Goal: Task Accomplishment & Management: Use online tool/utility

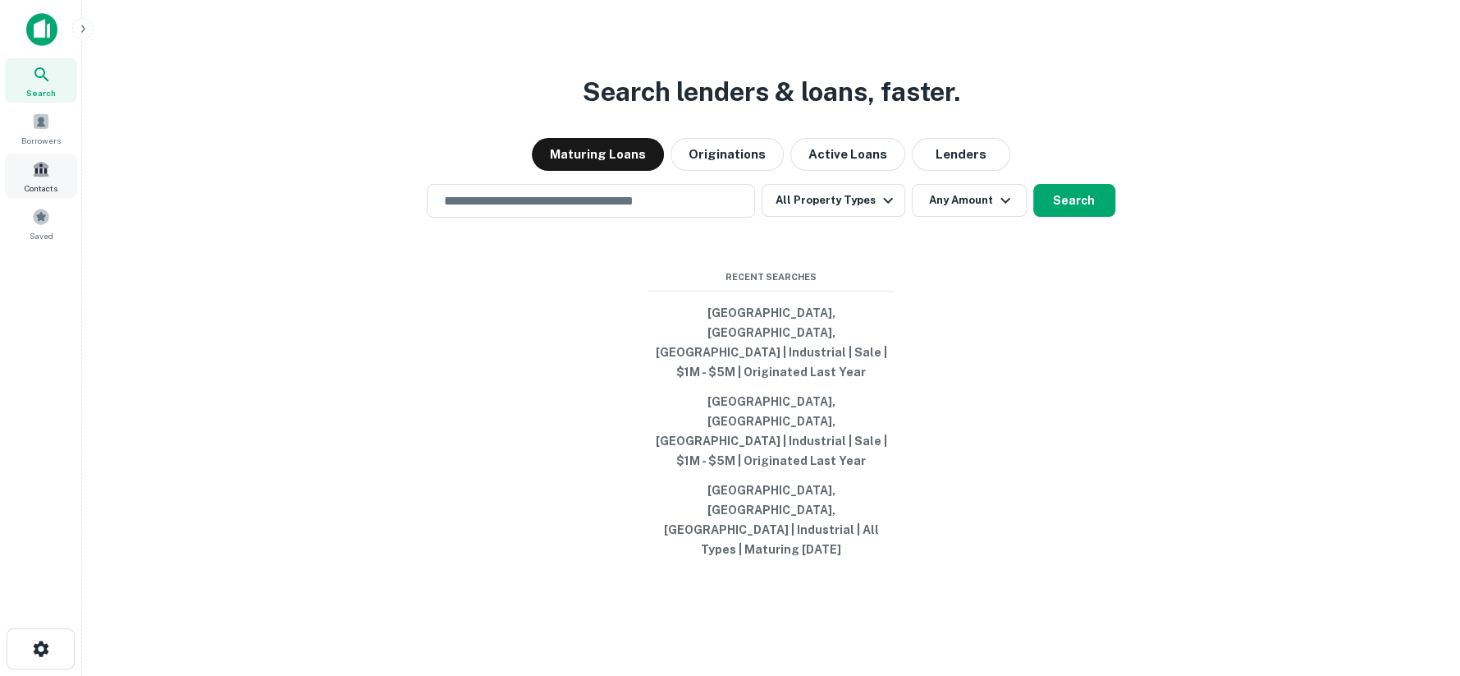
click at [43, 181] on span "Contacts" at bounding box center [41, 187] width 33 height 13
click at [41, 235] on span "Saved" at bounding box center [42, 235] width 24 height 13
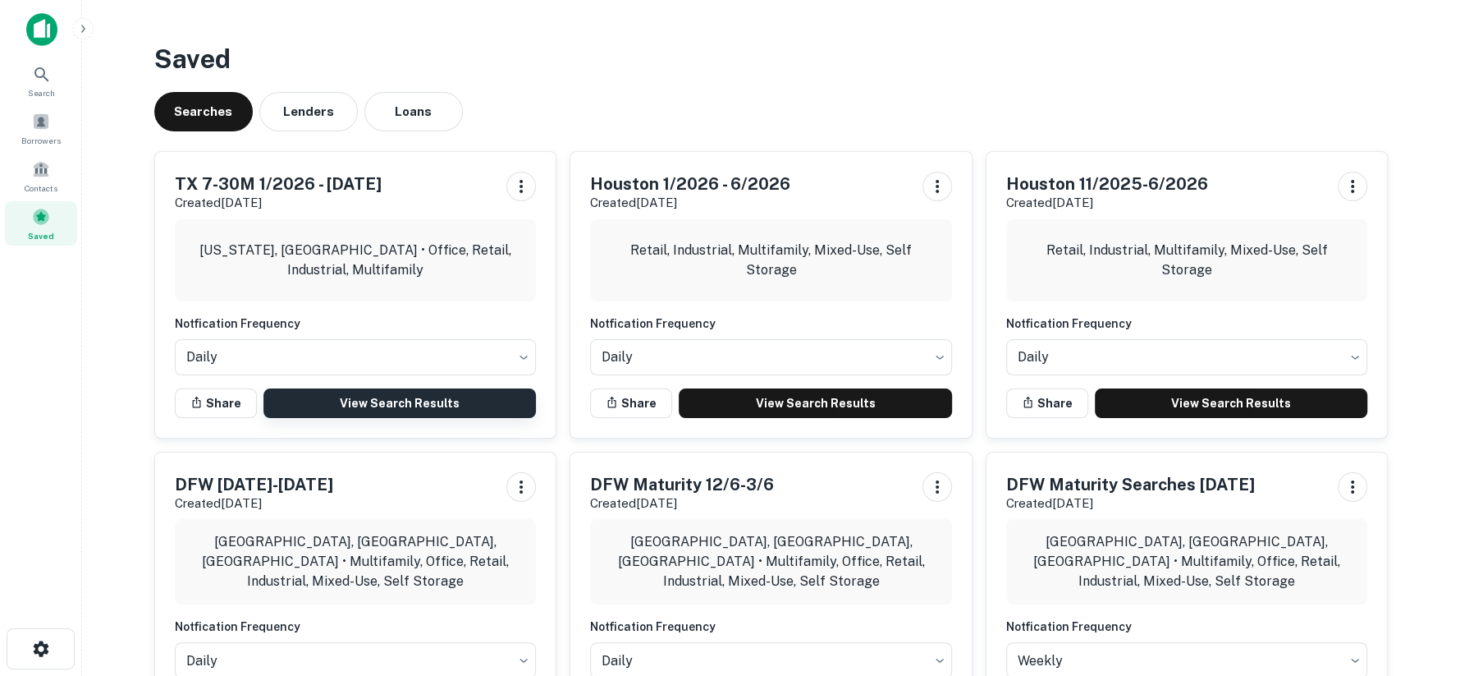
click at [395, 416] on link "View Search Results" at bounding box center [399, 403] width 273 height 30
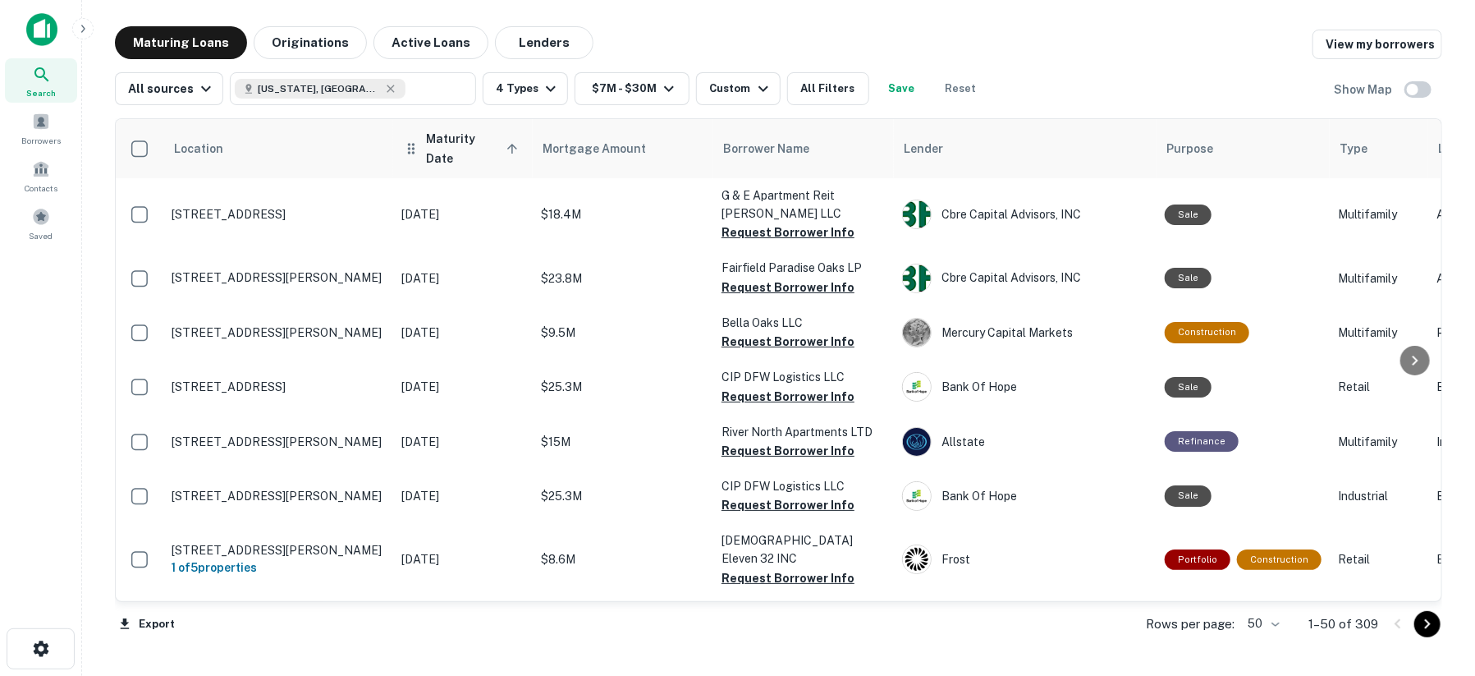
click at [458, 143] on span "Maturity Date sorted ascending" at bounding box center [474, 148] width 97 height 39
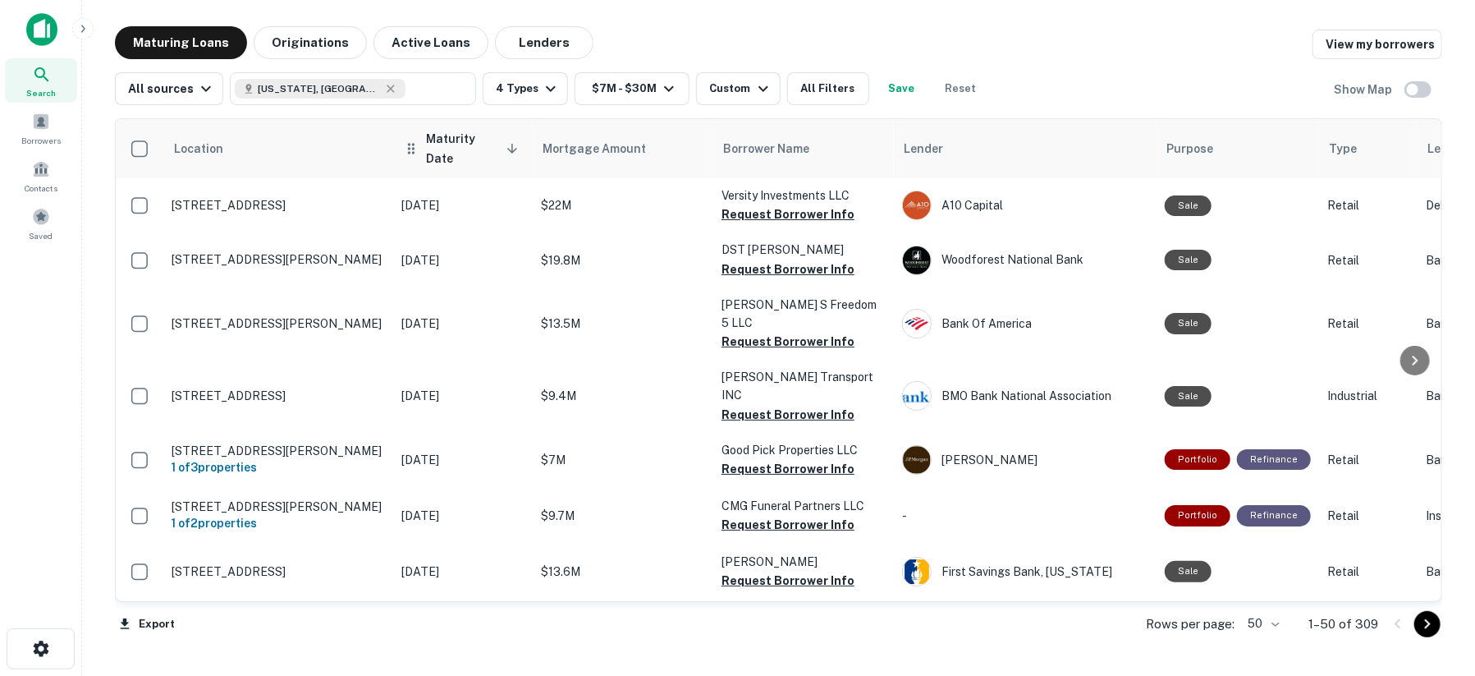
click at [461, 141] on span "Maturity Date sorted descending" at bounding box center [474, 148] width 97 height 39
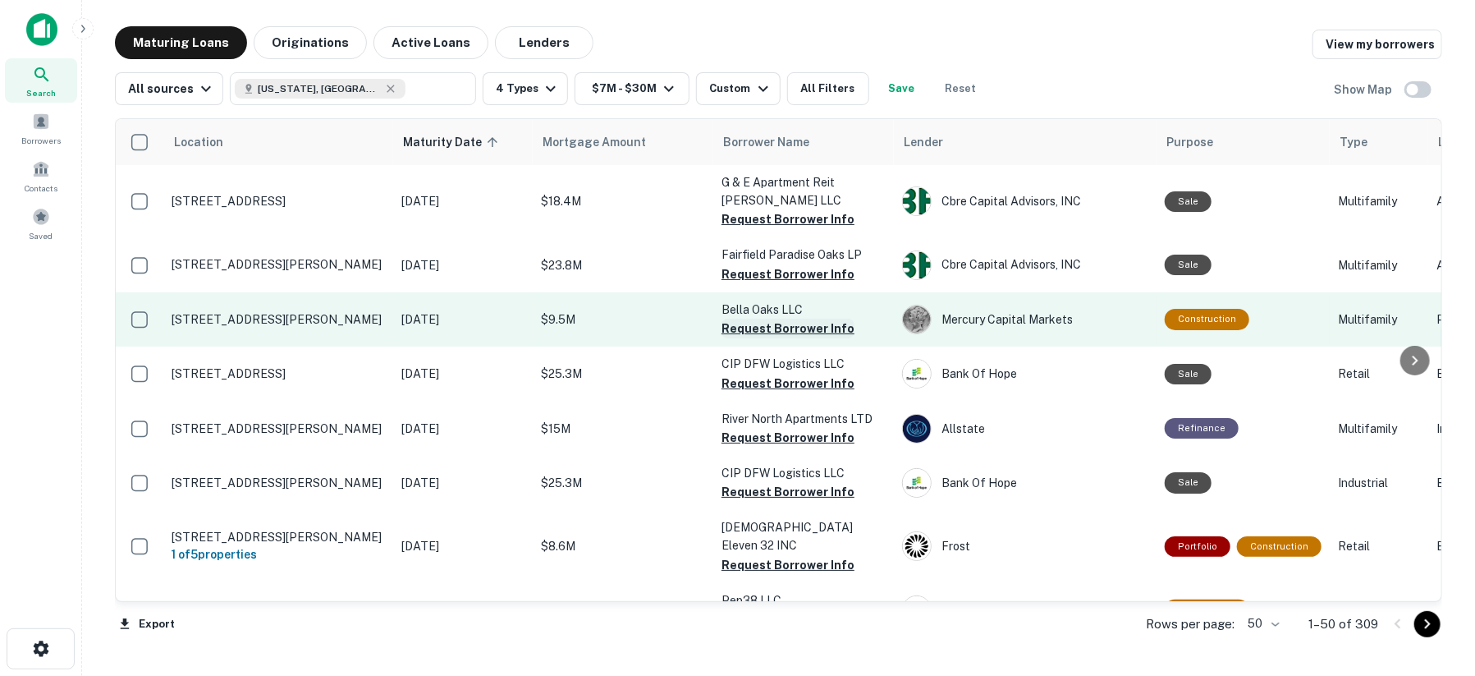
click at [742, 326] on button "Request Borrower Info" at bounding box center [787, 328] width 133 height 20
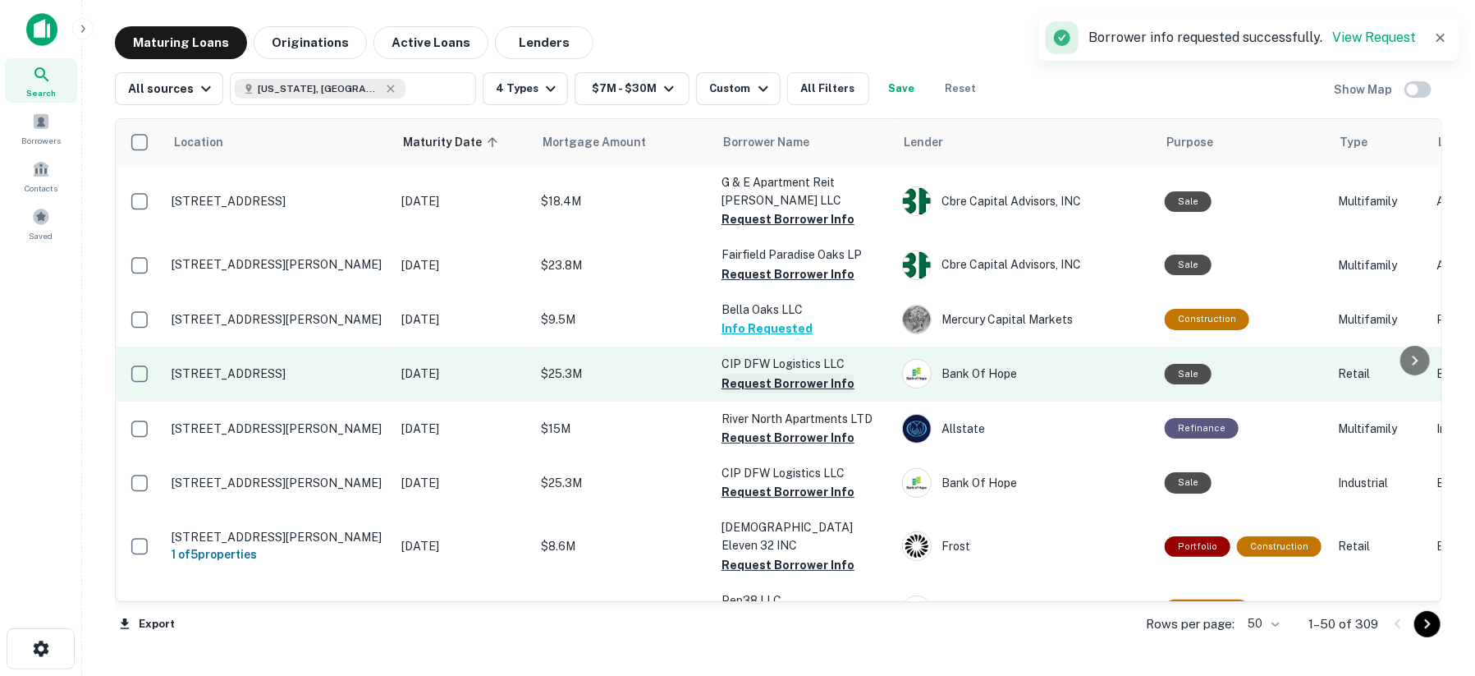
click at [746, 382] on button "Request Borrower Info" at bounding box center [787, 383] width 133 height 20
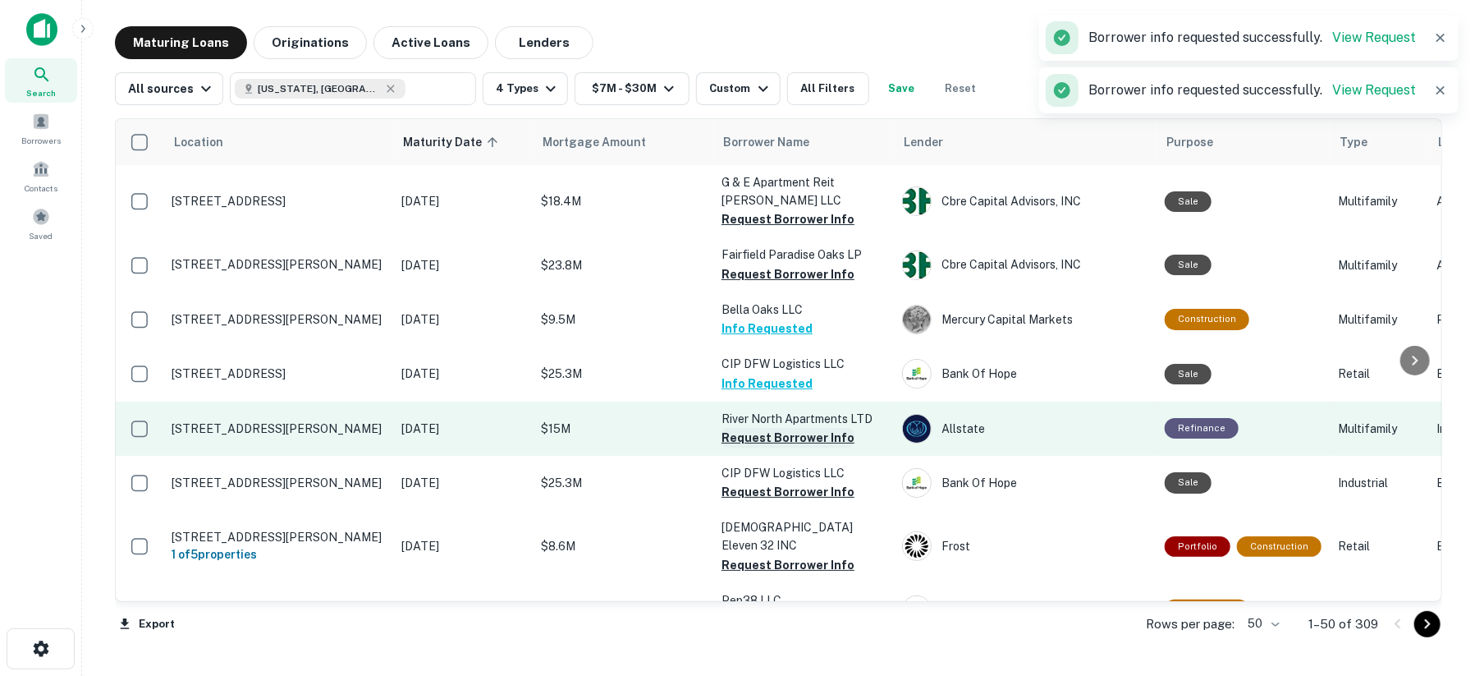
click at [744, 438] on button "Request Borrower Info" at bounding box center [787, 438] width 133 height 20
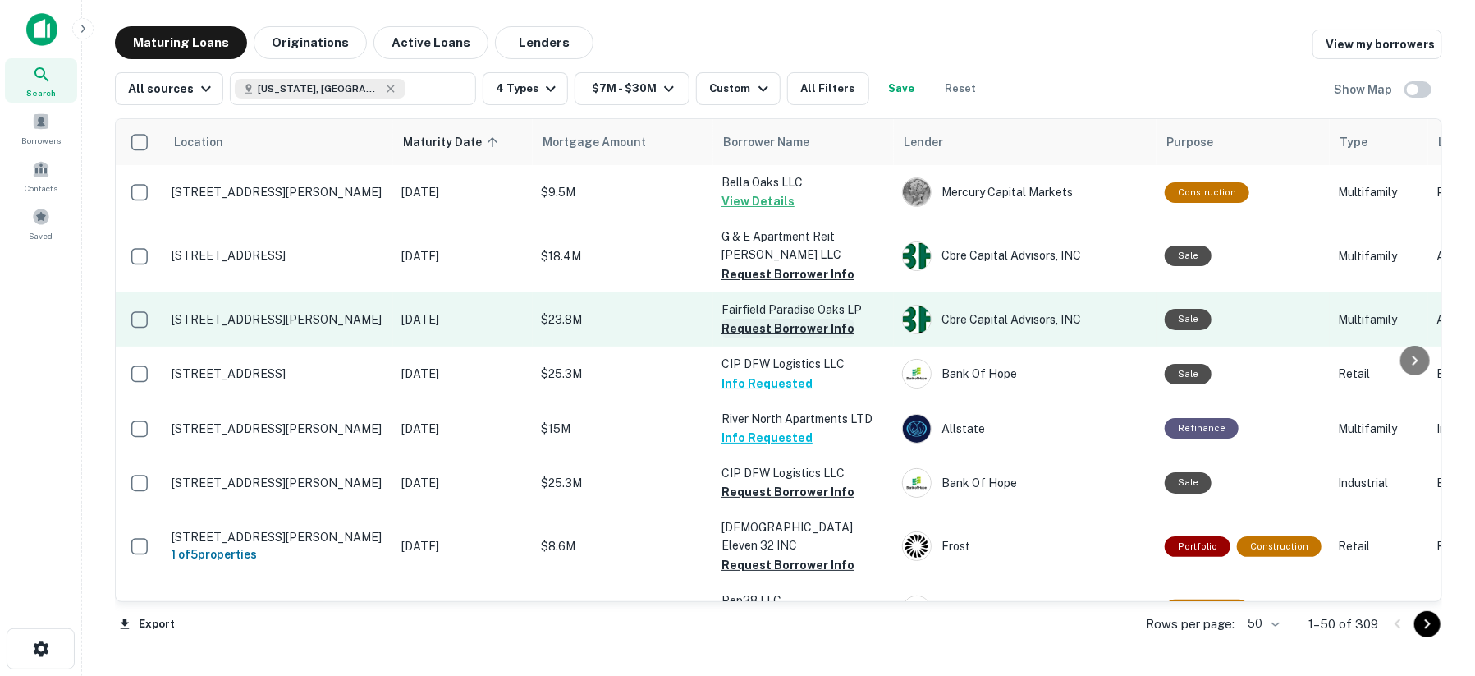
click at [786, 326] on button "Request Borrower Info" at bounding box center [787, 328] width 133 height 20
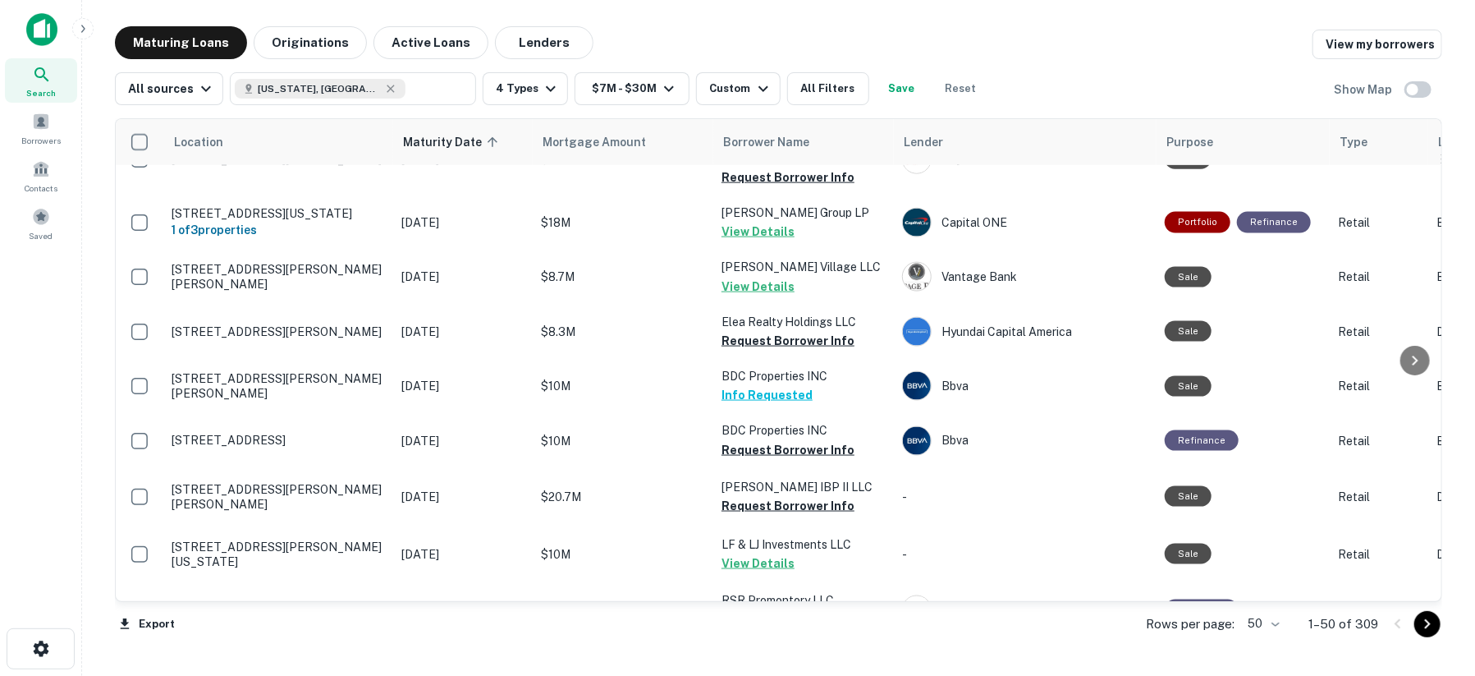
scroll to position [1277, 0]
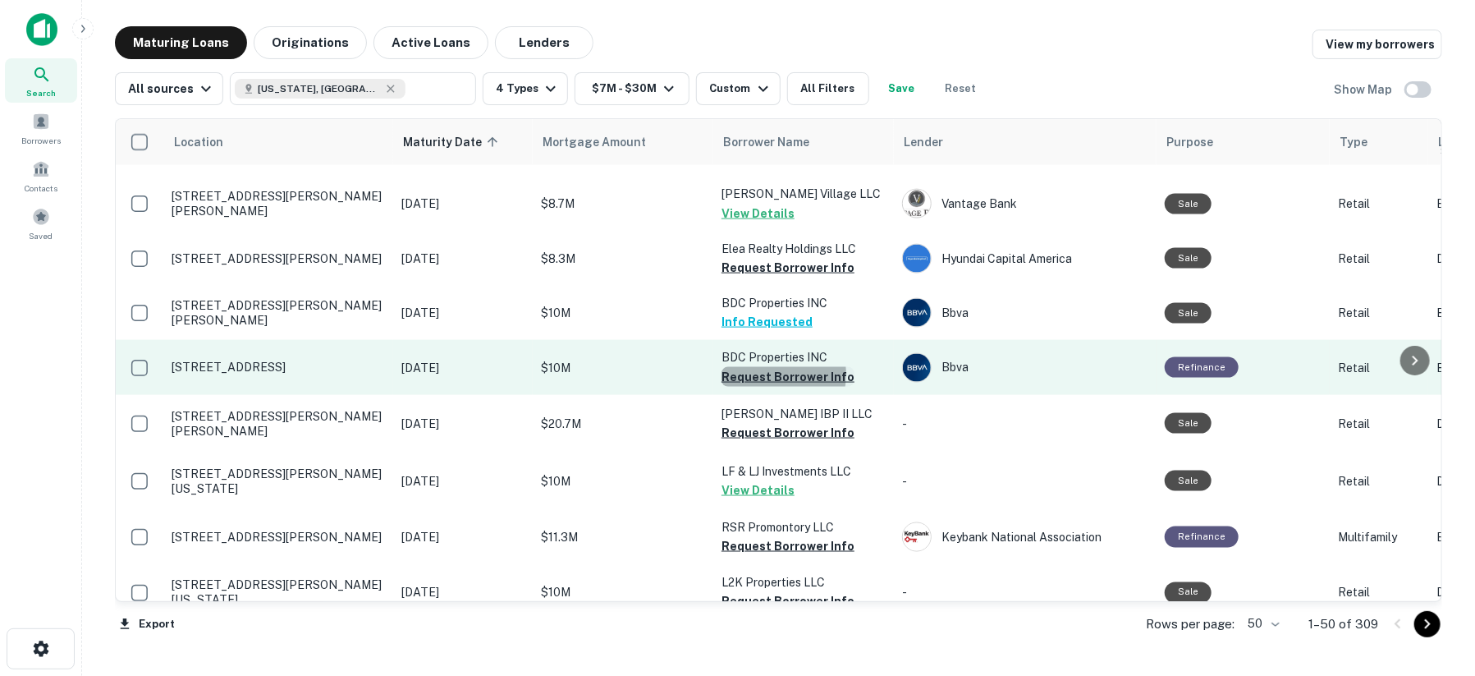
click at [759, 367] on button "Request Borrower Info" at bounding box center [787, 377] width 133 height 20
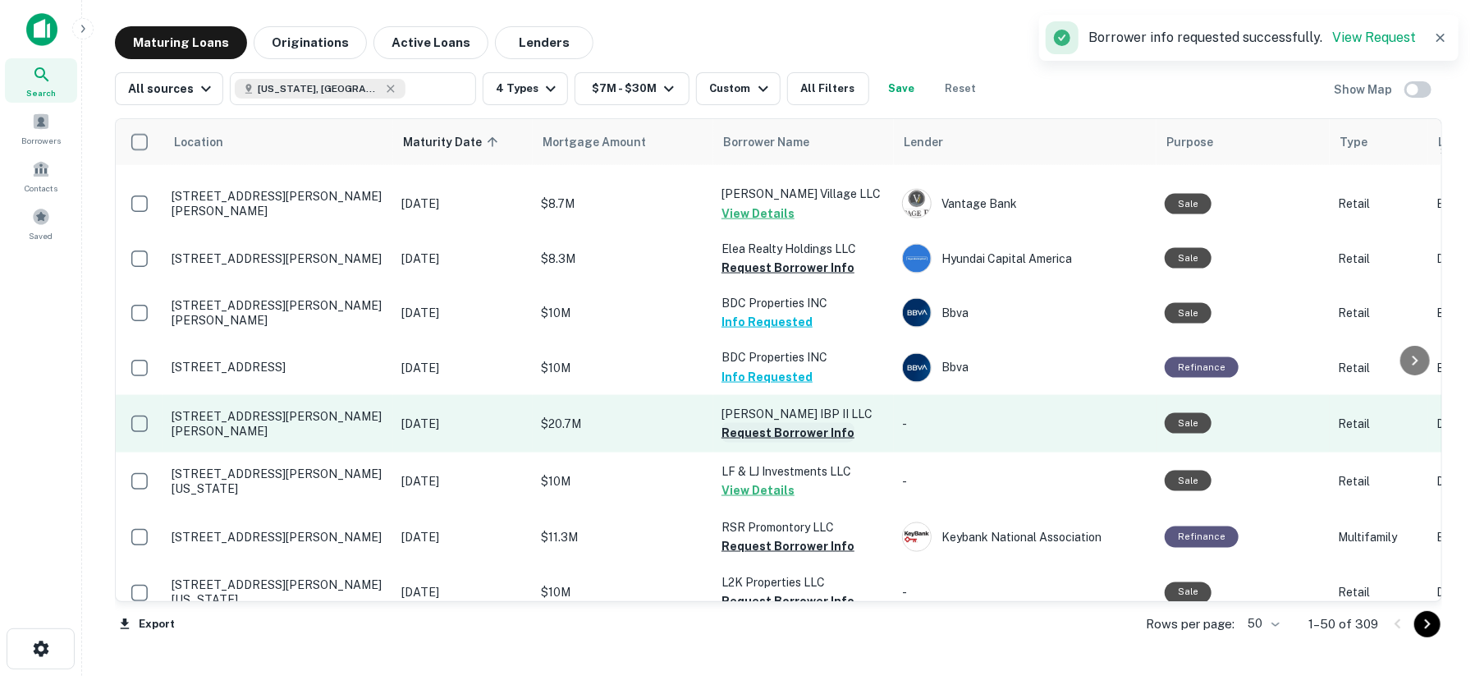
click at [762, 423] on button "Request Borrower Info" at bounding box center [787, 433] width 133 height 20
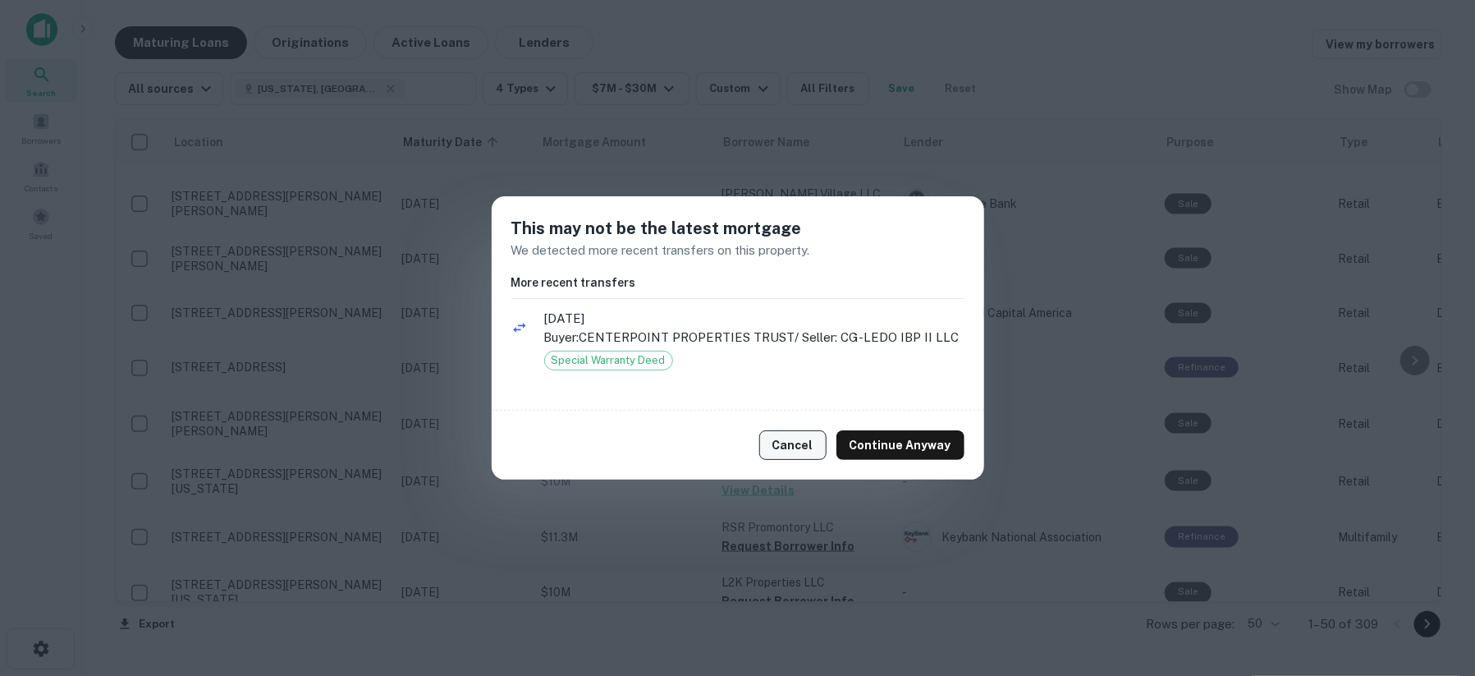
click at [782, 447] on button "Cancel" at bounding box center [792, 445] width 67 height 30
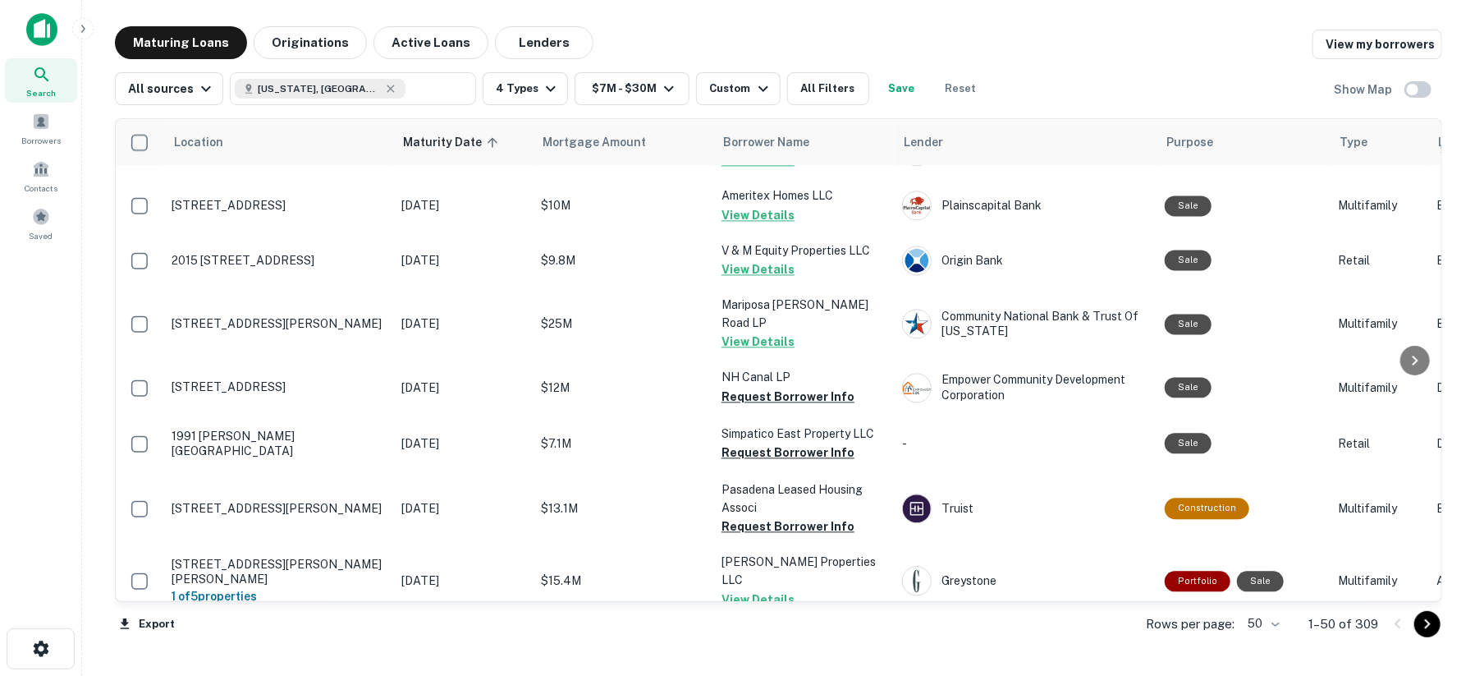
scroll to position [1915, 0]
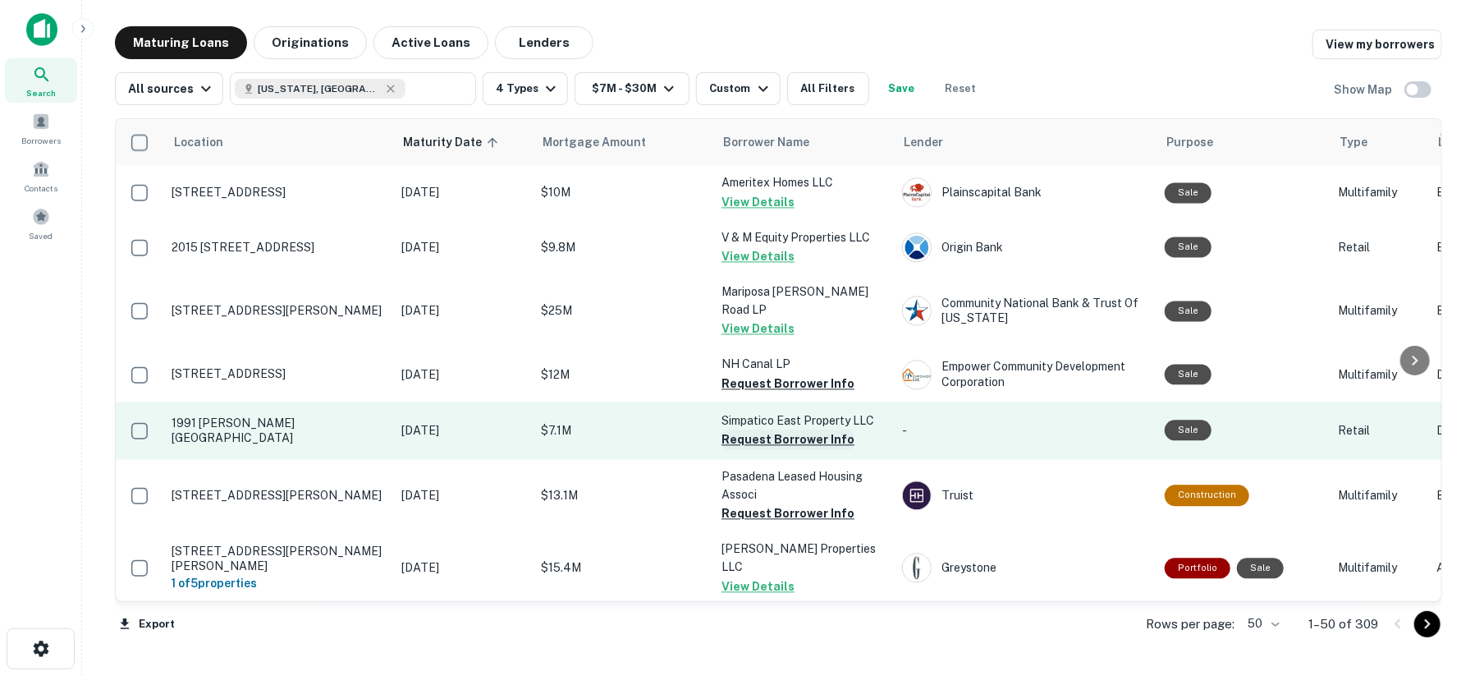
click at [784, 429] on button "Request Borrower Info" at bounding box center [787, 439] width 133 height 20
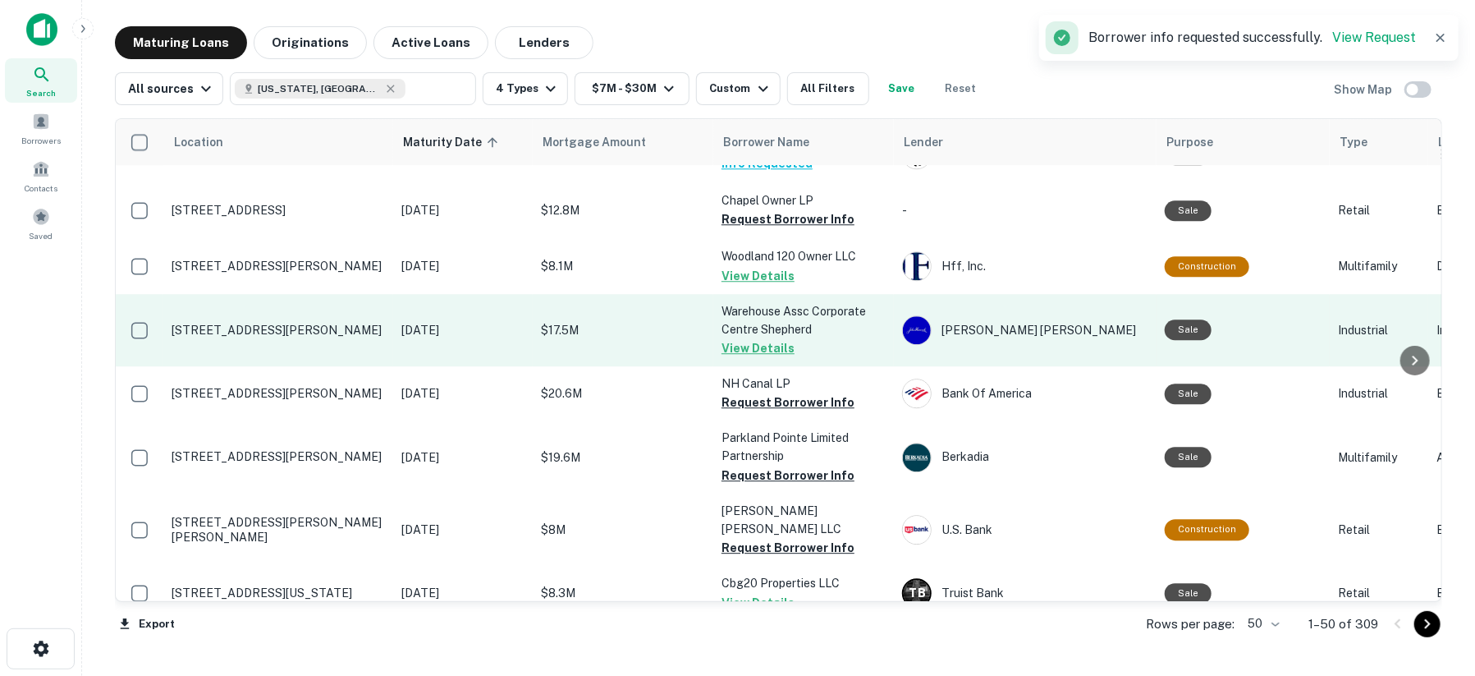
scroll to position [2451, 0]
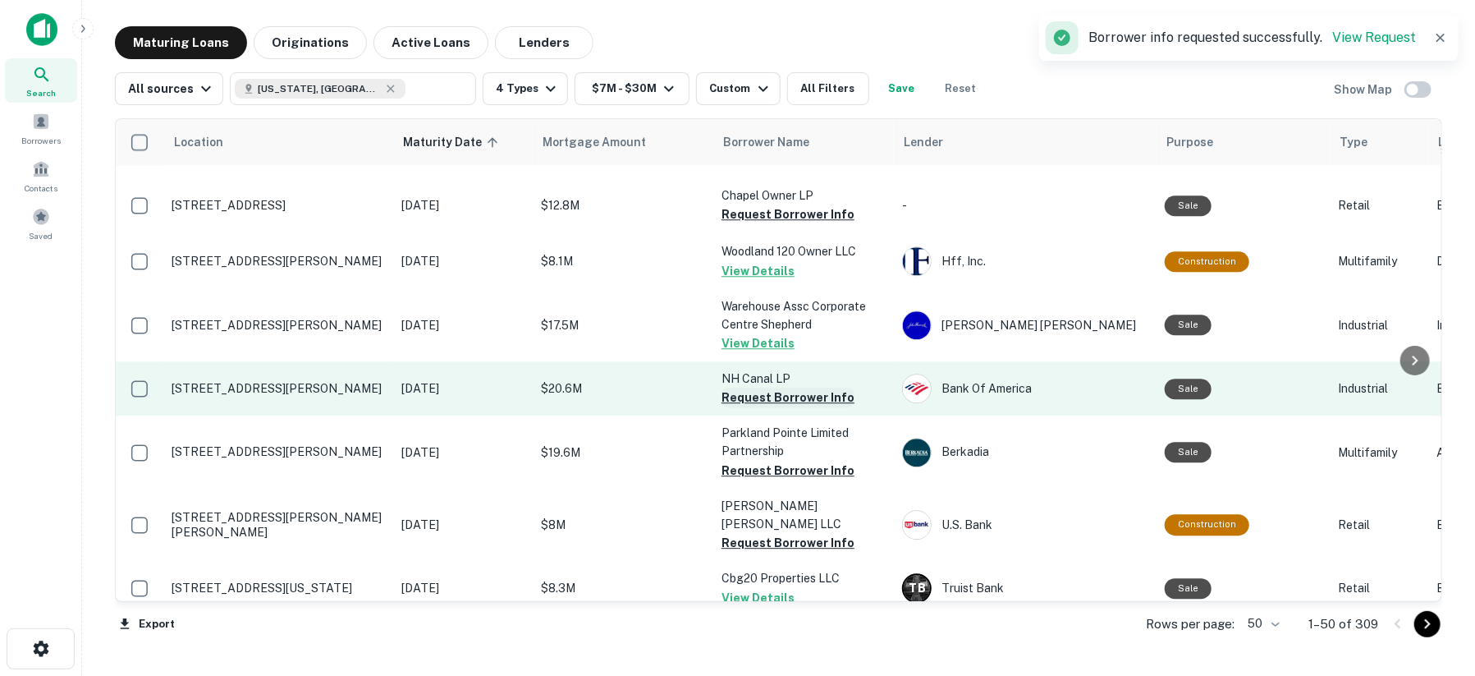
click at [773, 387] on button "Request Borrower Info" at bounding box center [787, 397] width 133 height 20
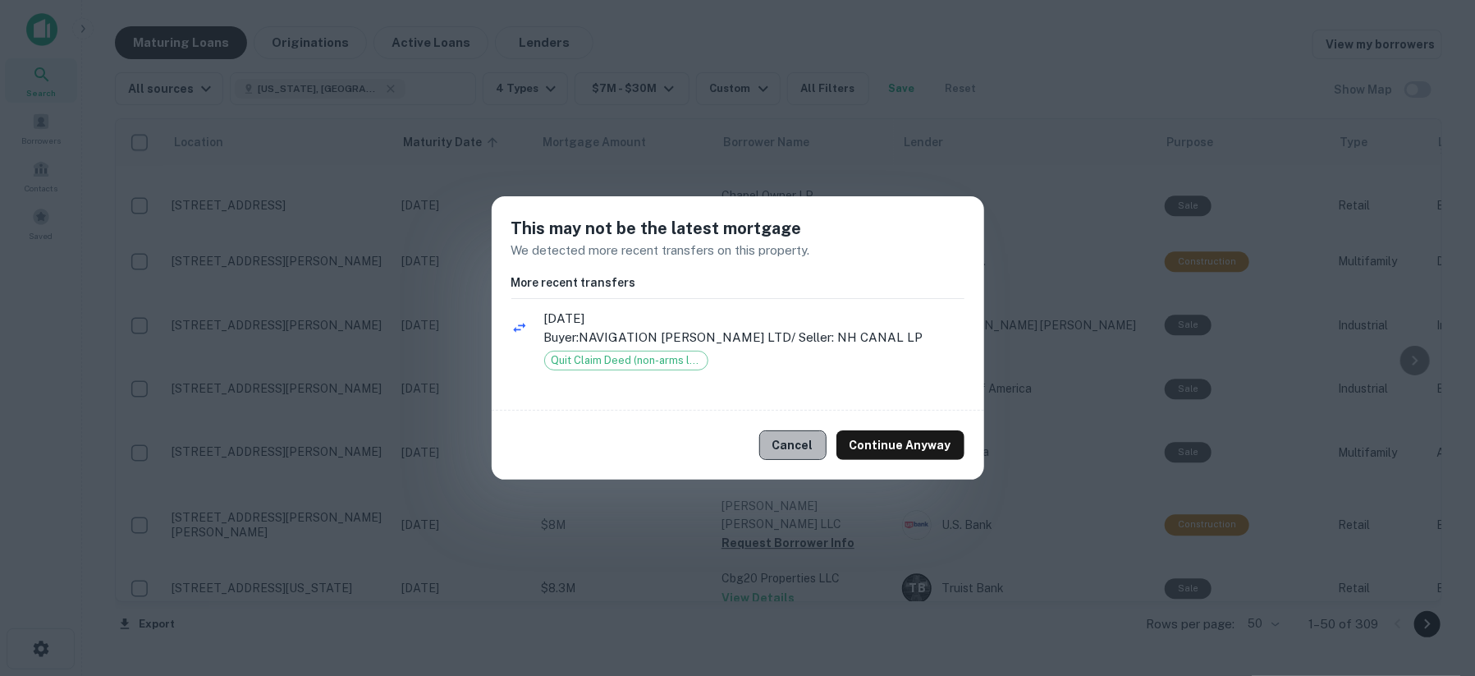
click at [790, 430] on button "Cancel" at bounding box center [792, 445] width 67 height 30
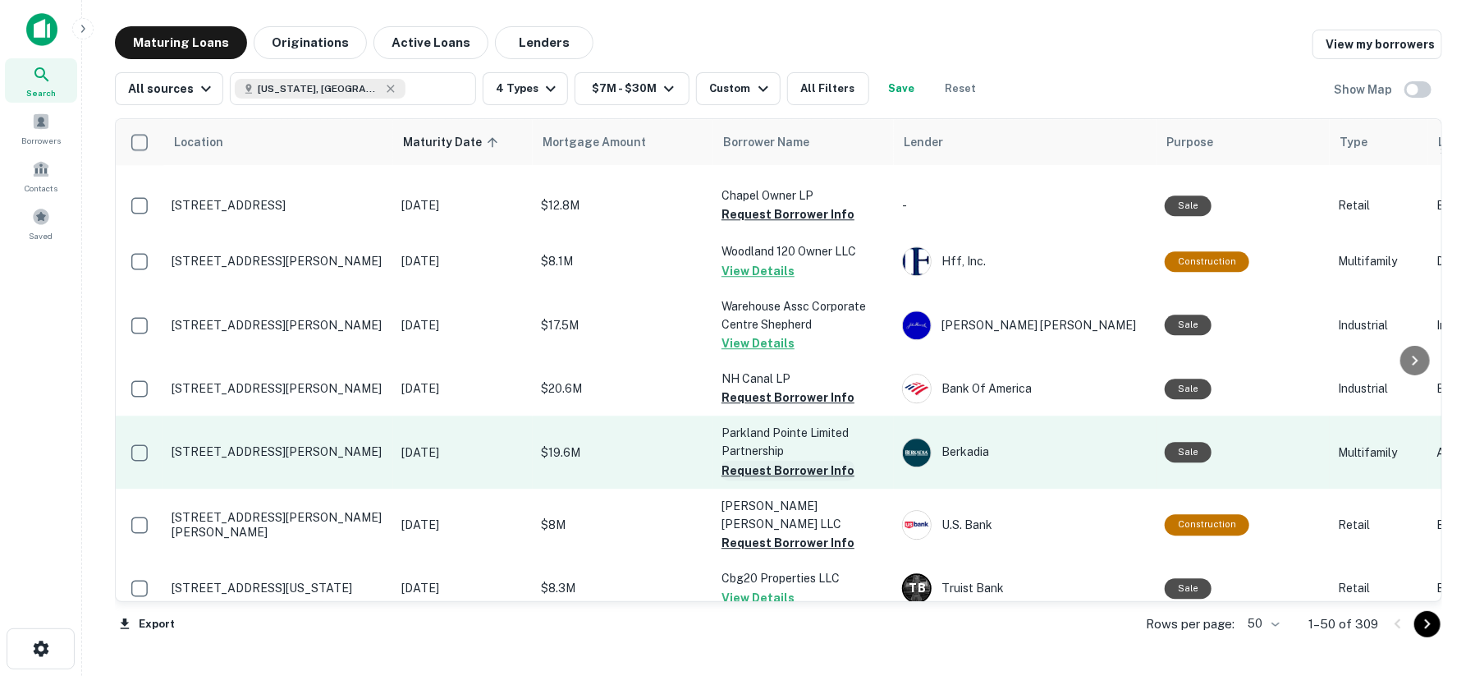
click at [786, 460] on button "Request Borrower Info" at bounding box center [787, 470] width 133 height 20
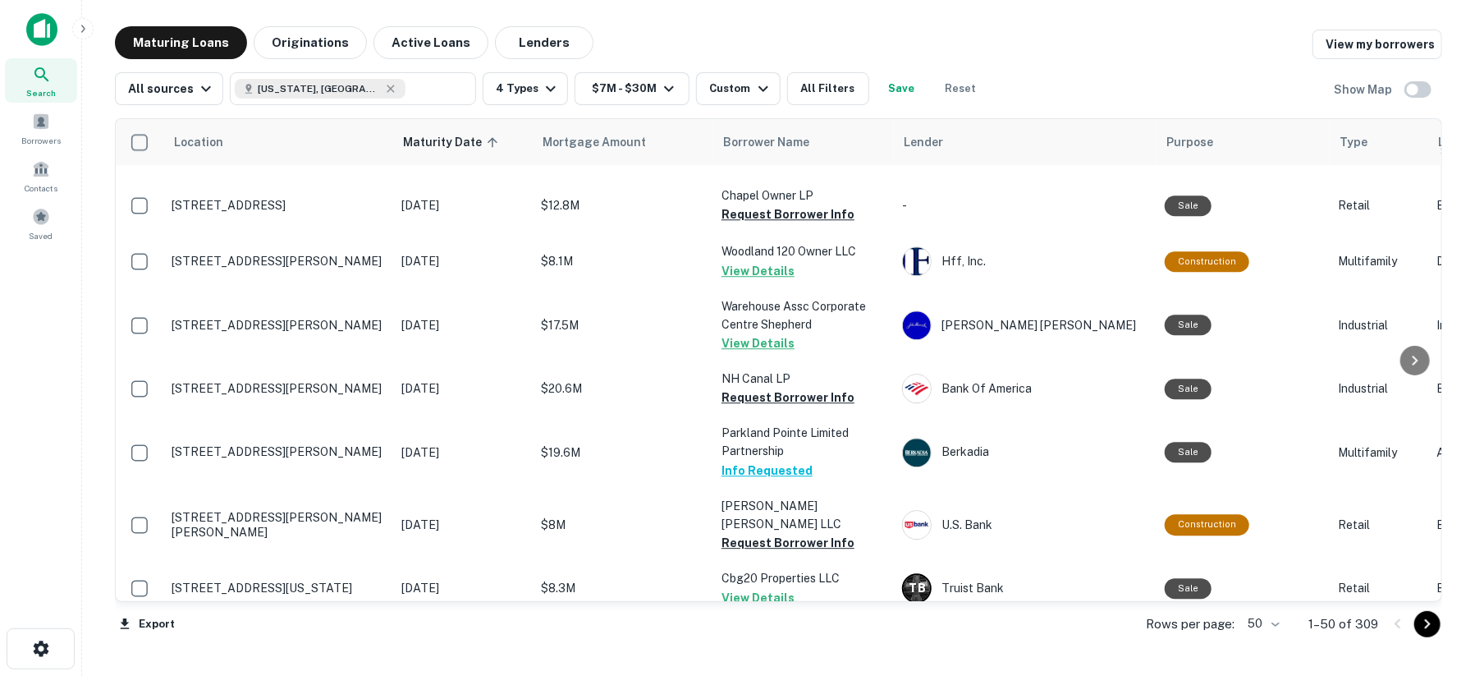
click at [1427, 627] on icon "Go to next page" at bounding box center [1428, 624] width 20 height 20
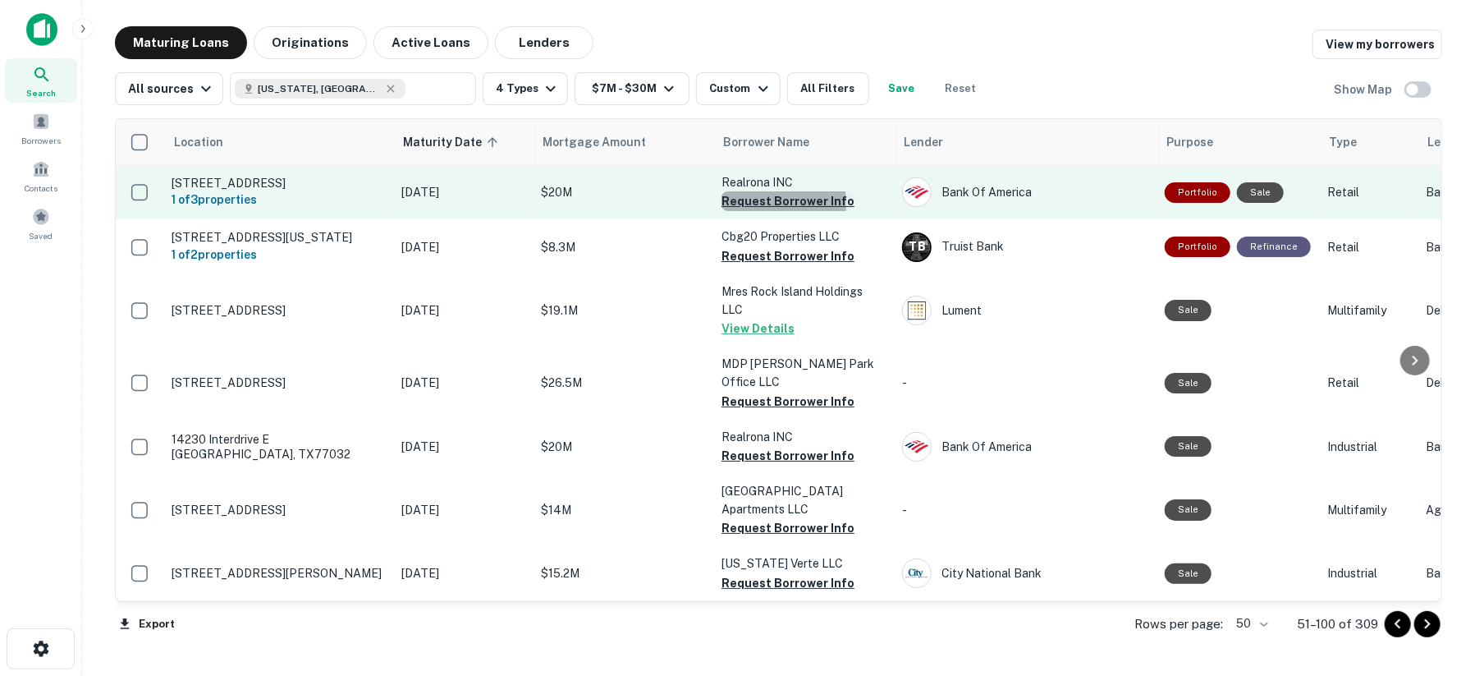
click at [726, 204] on button "Request Borrower Info" at bounding box center [787, 201] width 133 height 20
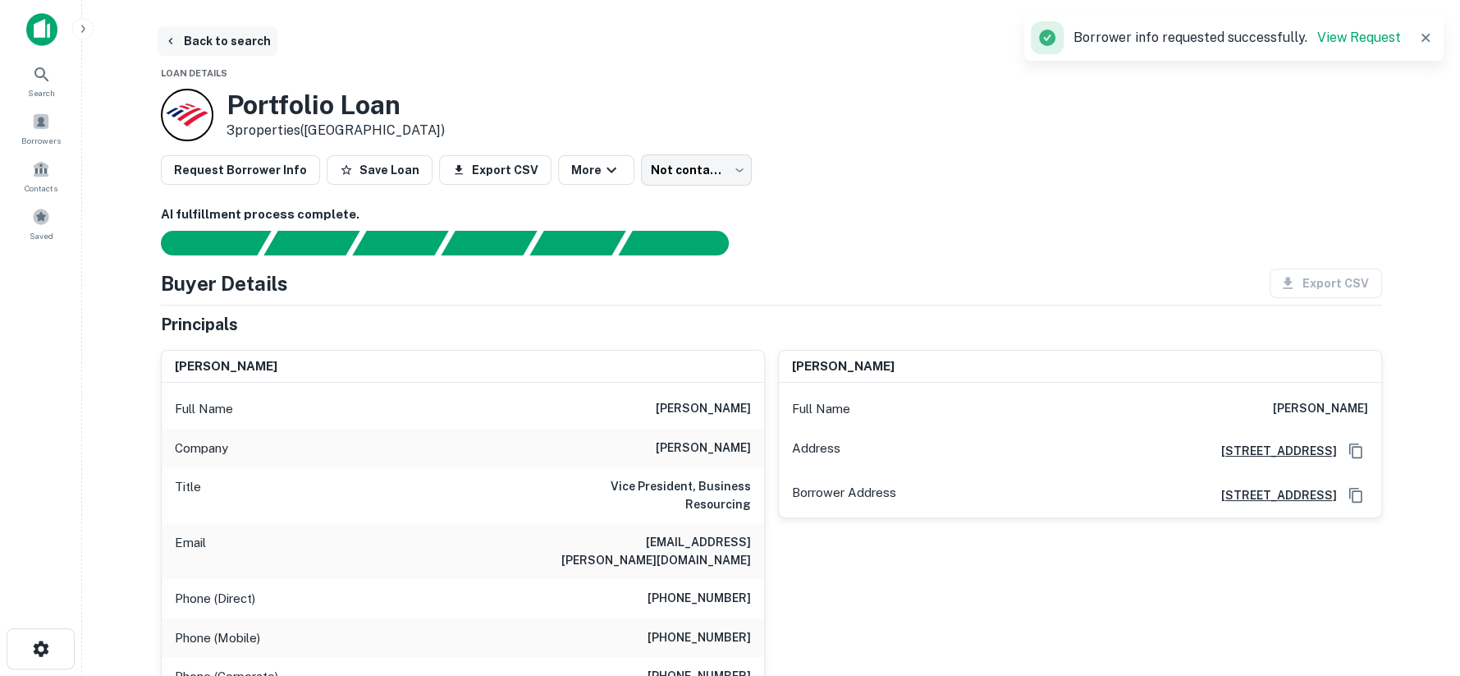
click at [222, 49] on button "Back to search" at bounding box center [218, 41] width 120 height 30
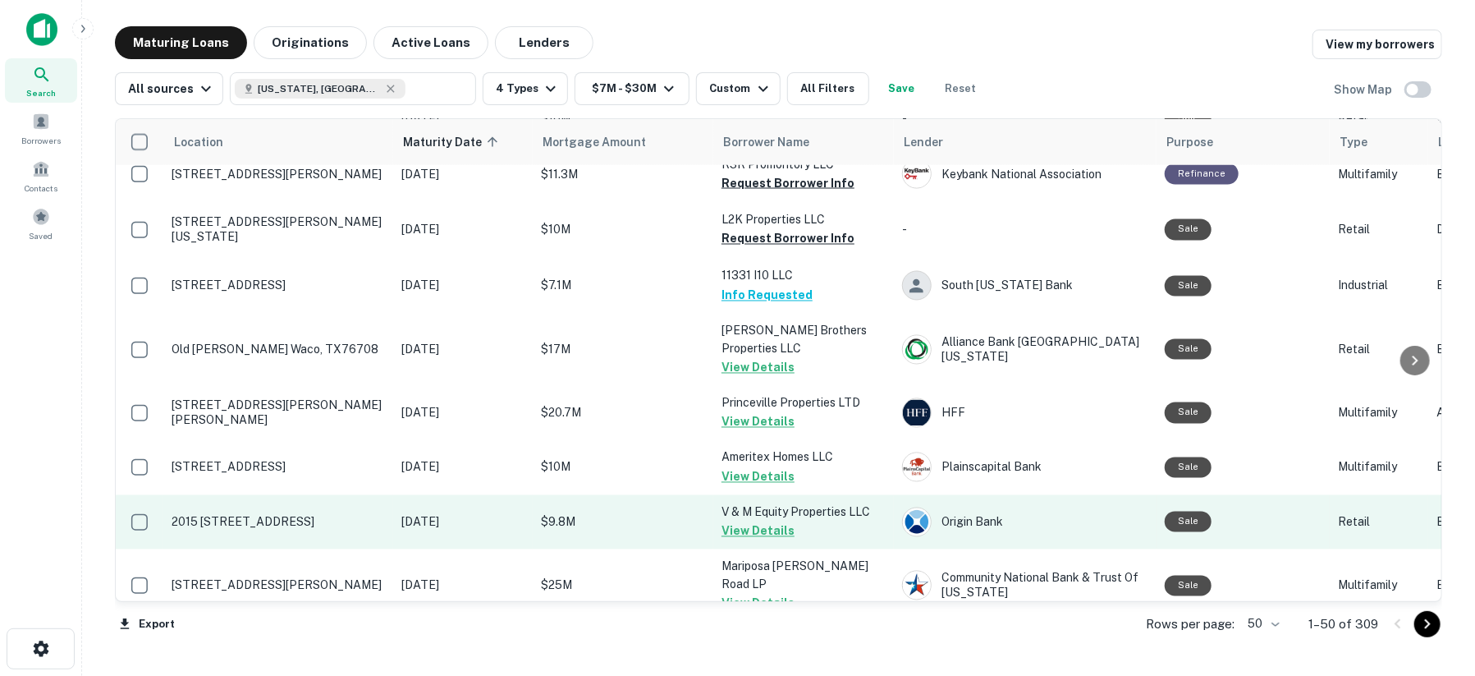
scroll to position [1642, 0]
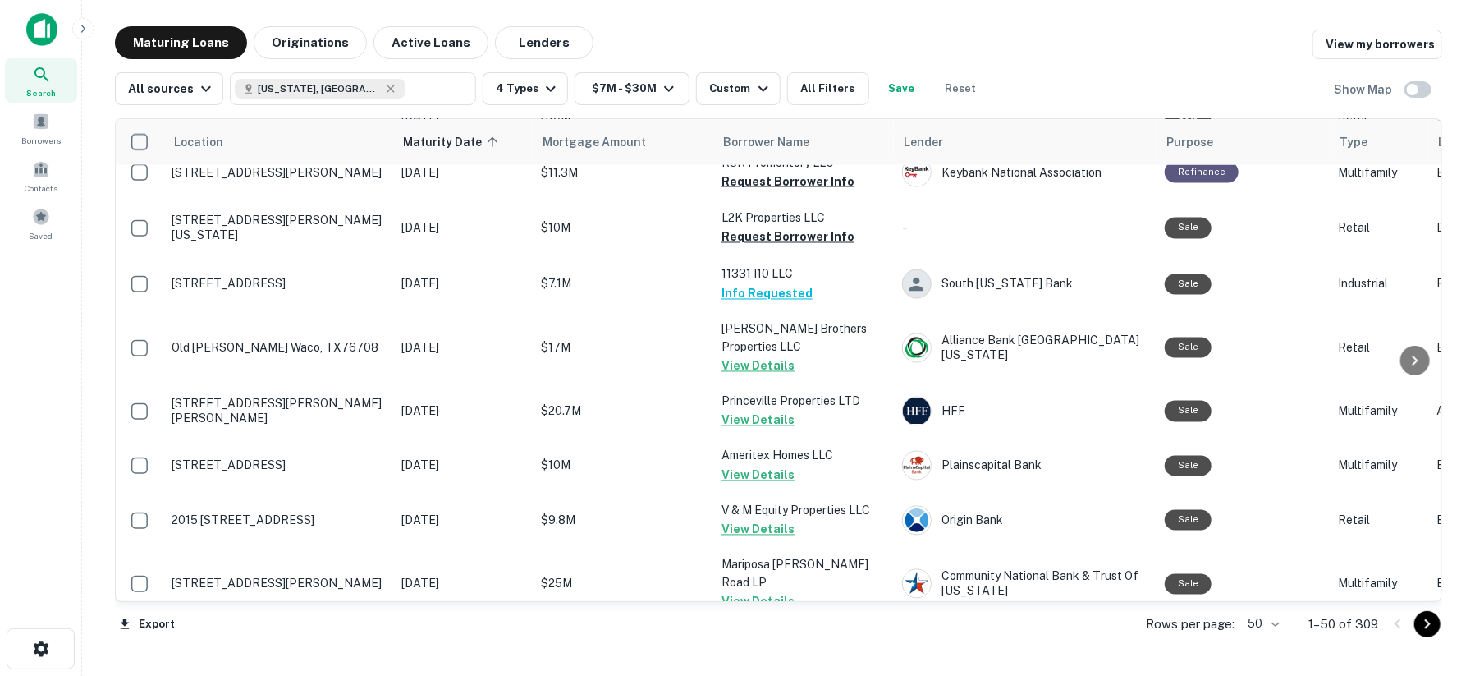
click at [1423, 624] on icon "Go to next page" at bounding box center [1428, 624] width 20 height 20
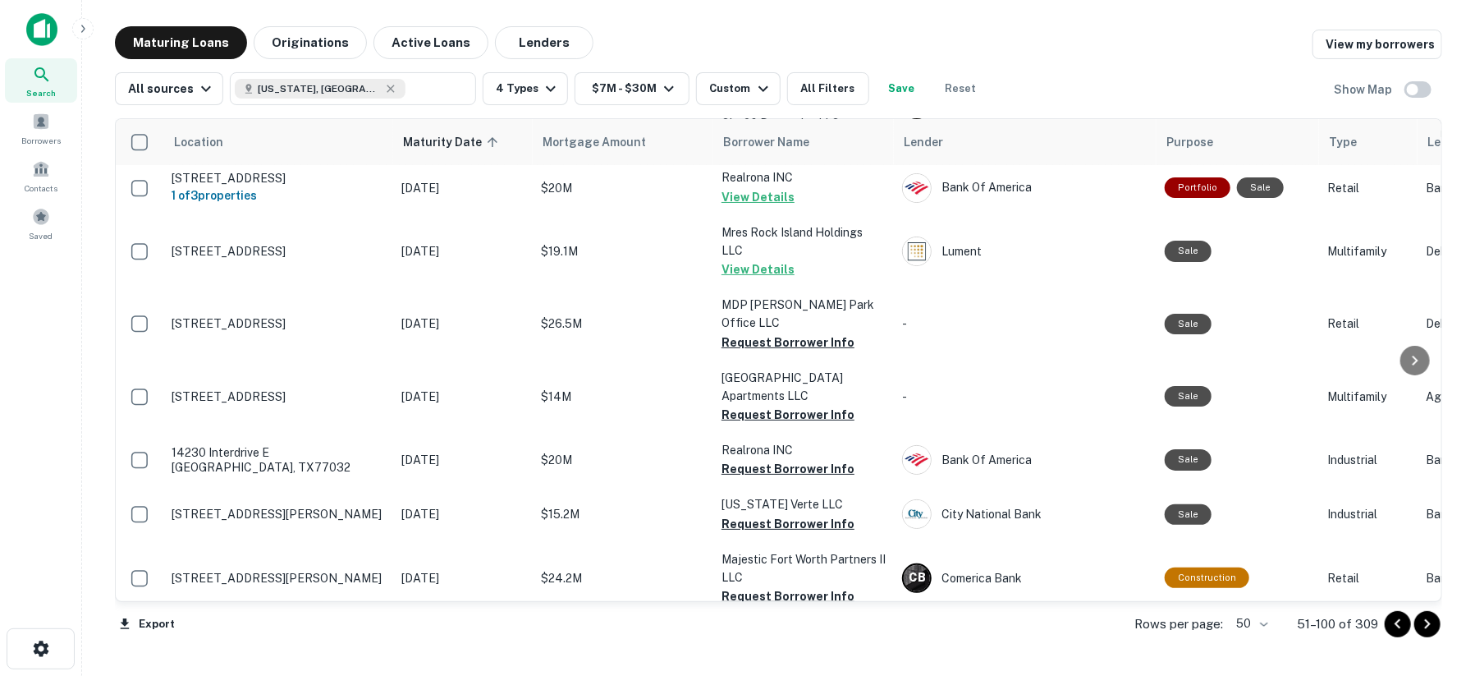
scroll to position [91, 0]
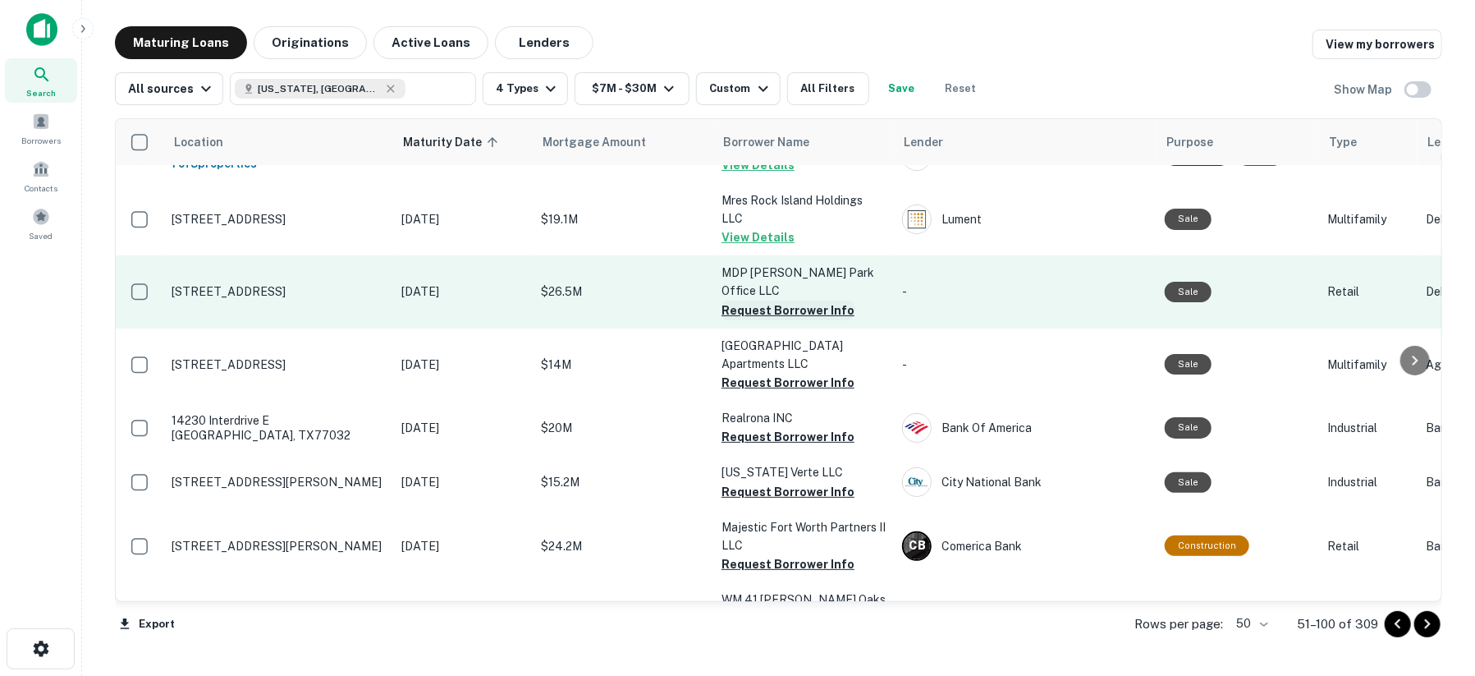
click at [763, 300] on button "Request Borrower Info" at bounding box center [787, 310] width 133 height 20
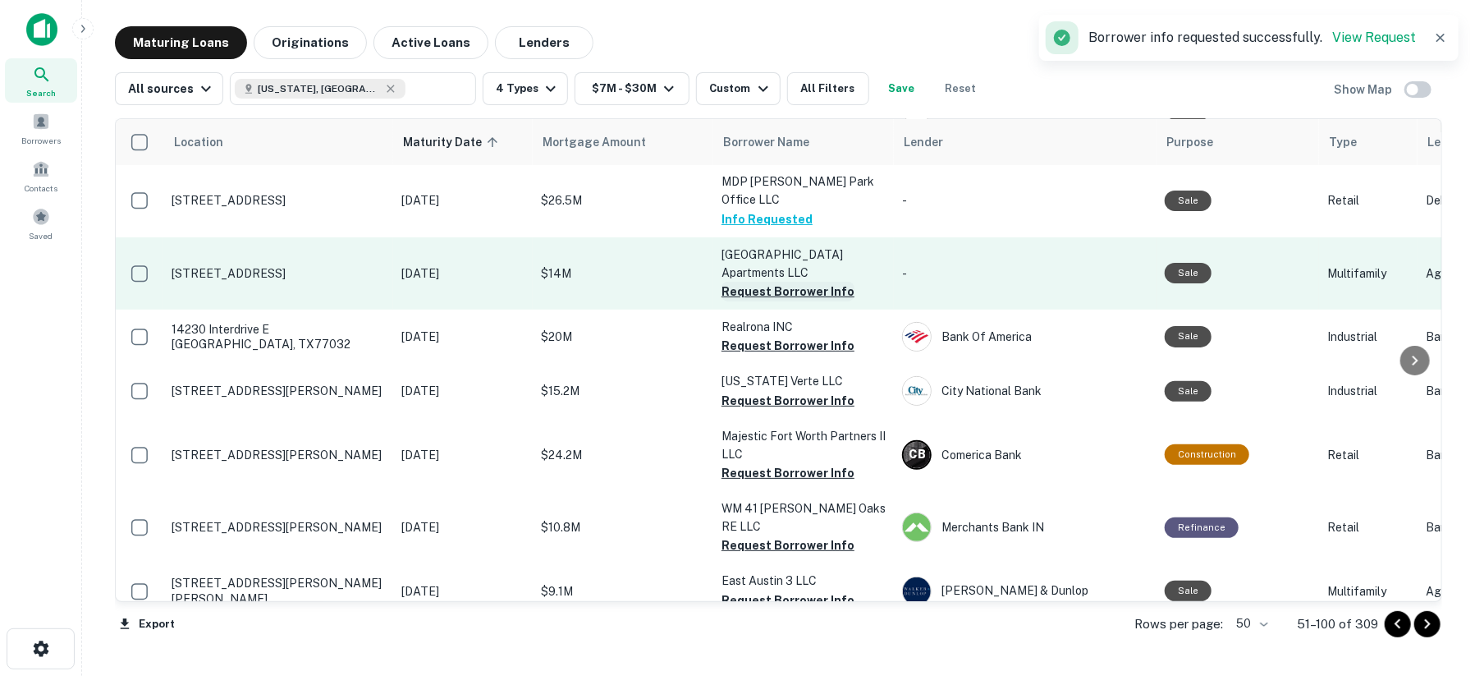
click at [761, 282] on button "Request Borrower Info" at bounding box center [787, 292] width 133 height 20
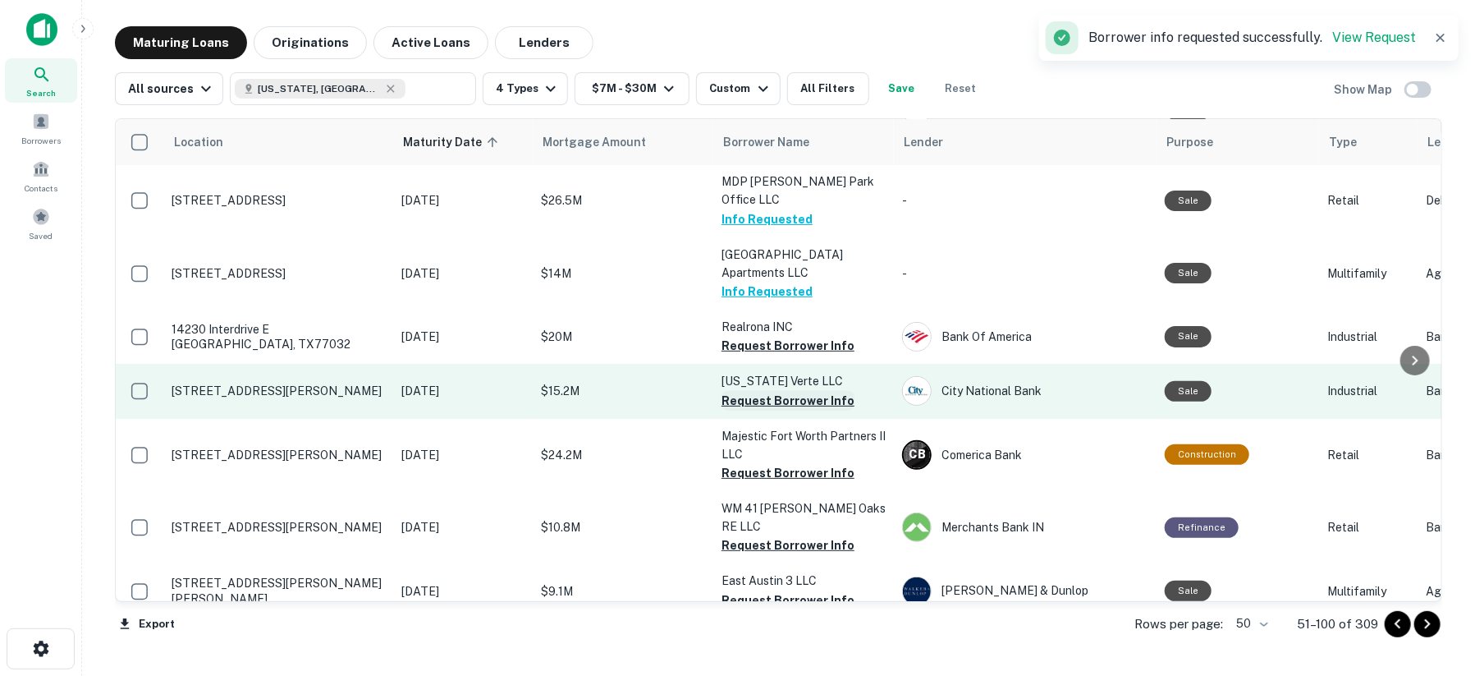
click at [740, 391] on button "Request Borrower Info" at bounding box center [787, 401] width 133 height 20
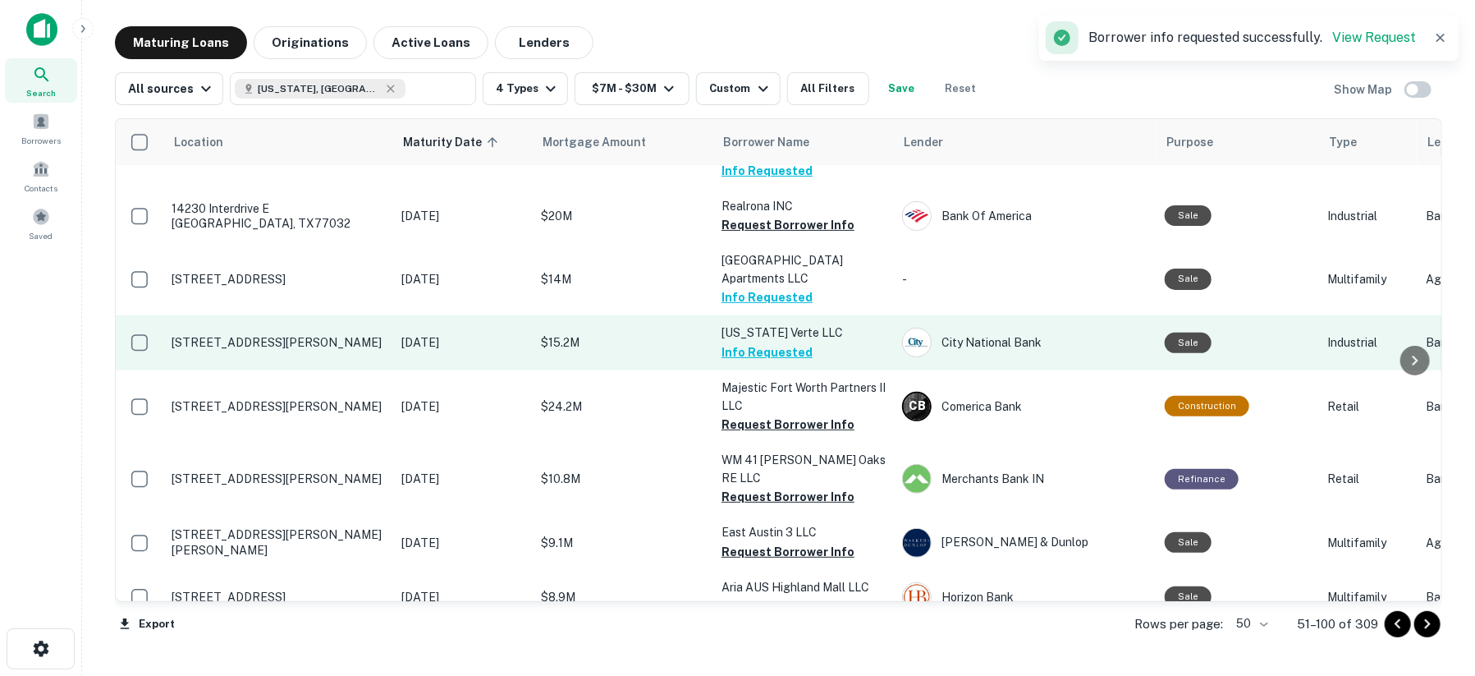
scroll to position [273, 0]
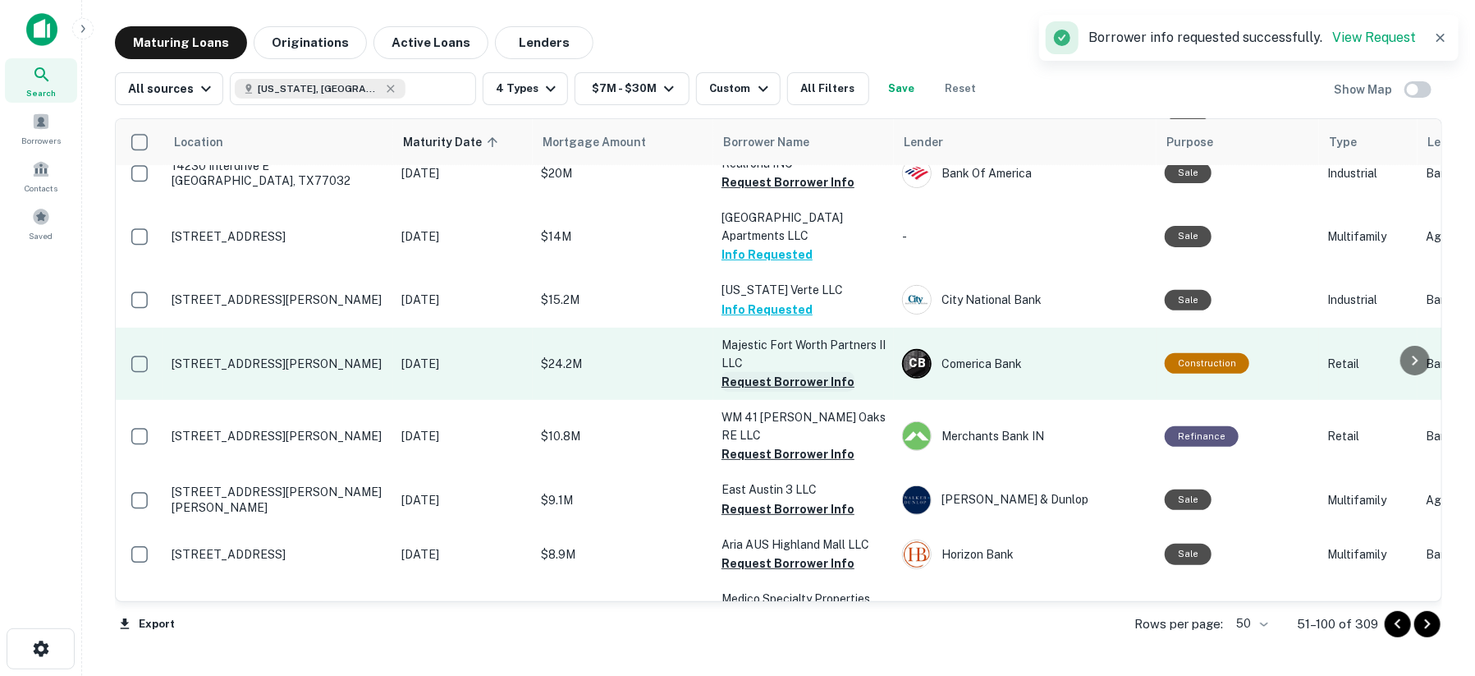
click at [740, 372] on button "Request Borrower Info" at bounding box center [787, 382] width 133 height 20
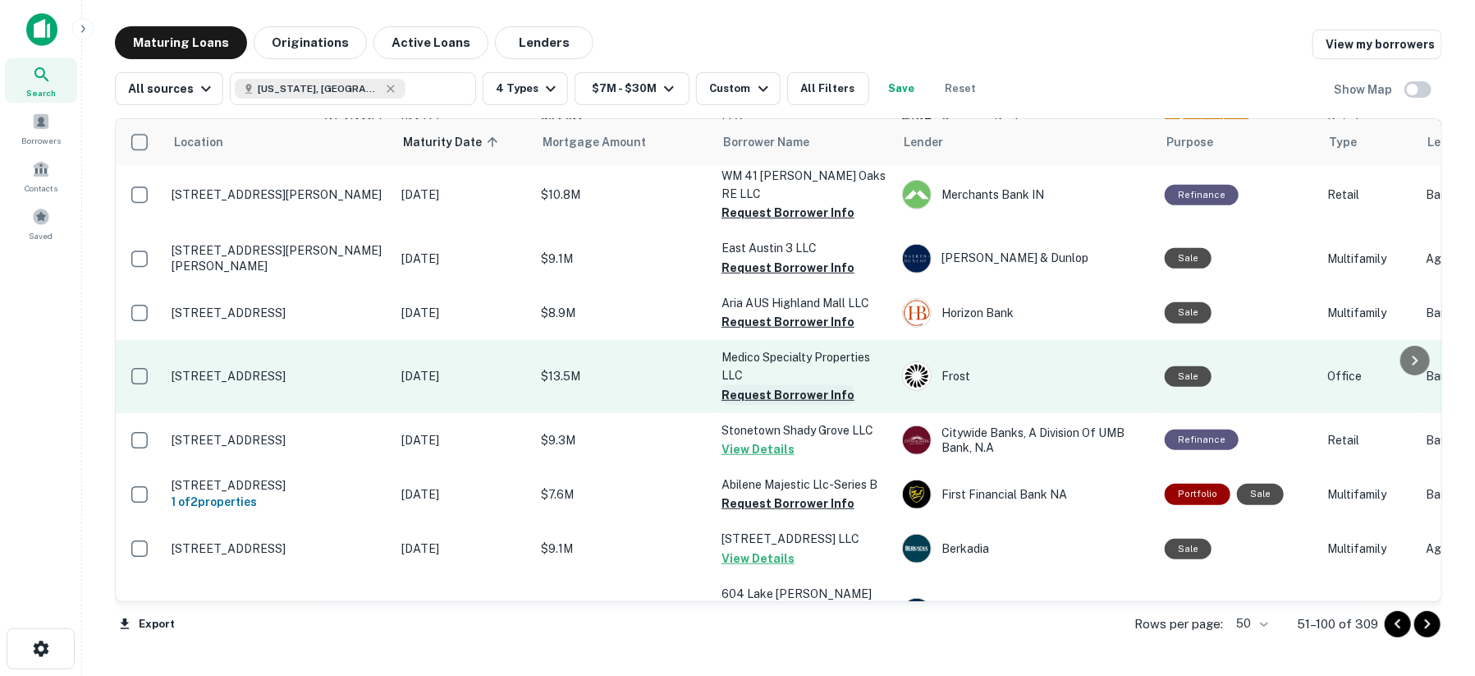
scroll to position [547, 0]
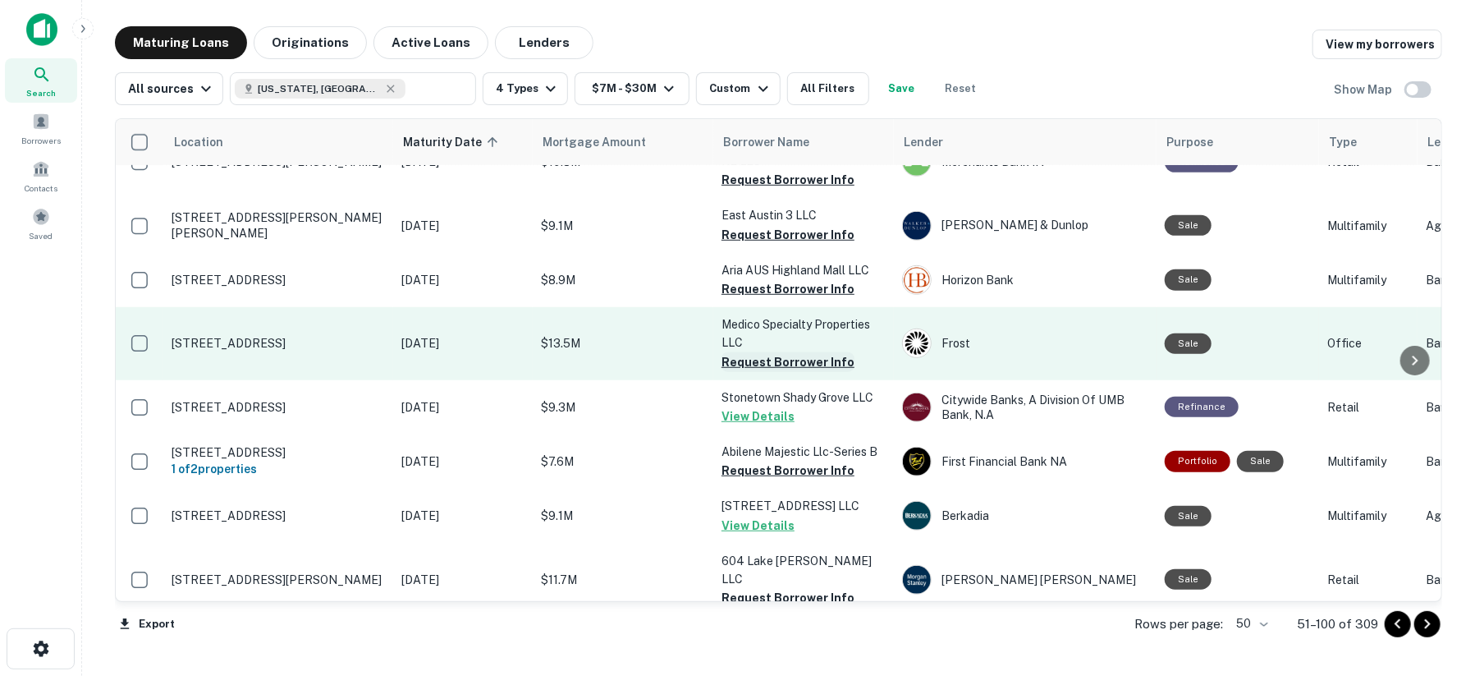
click at [763, 352] on button "Request Borrower Info" at bounding box center [787, 362] width 133 height 20
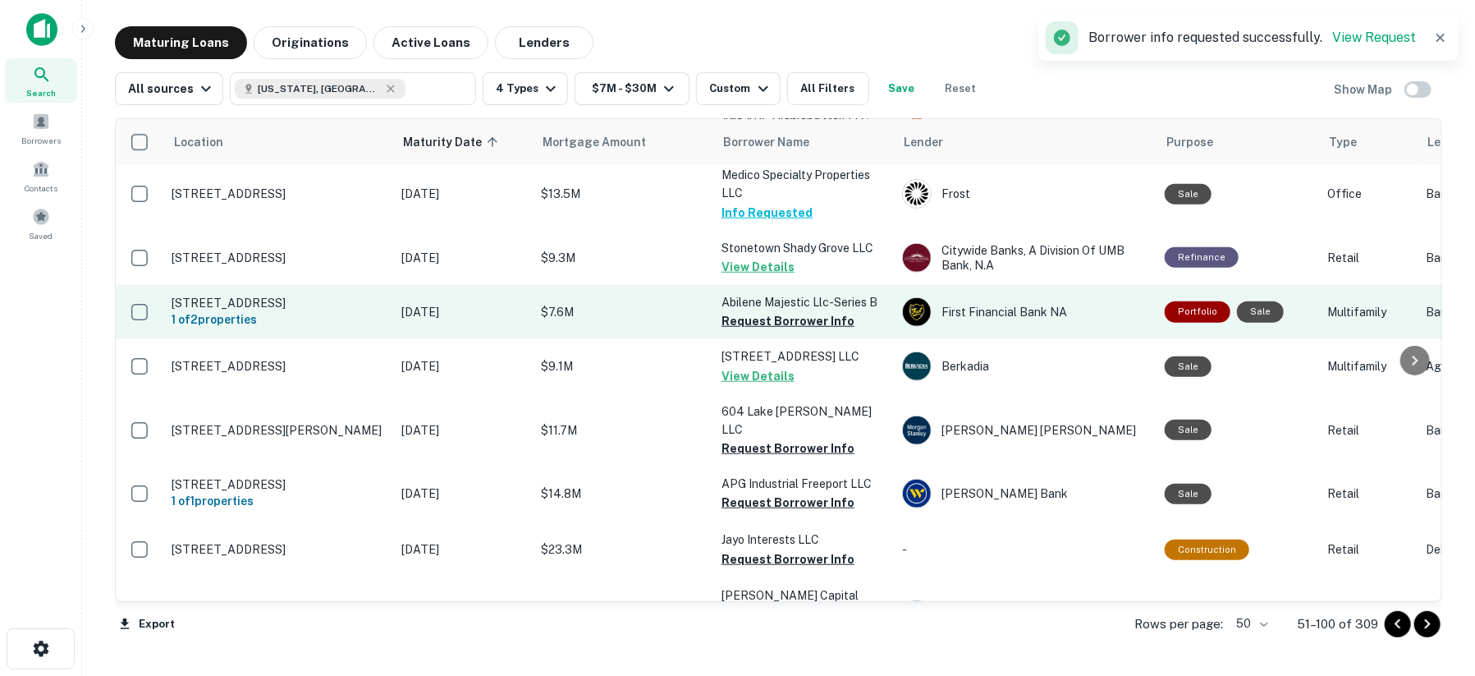
scroll to position [729, 0]
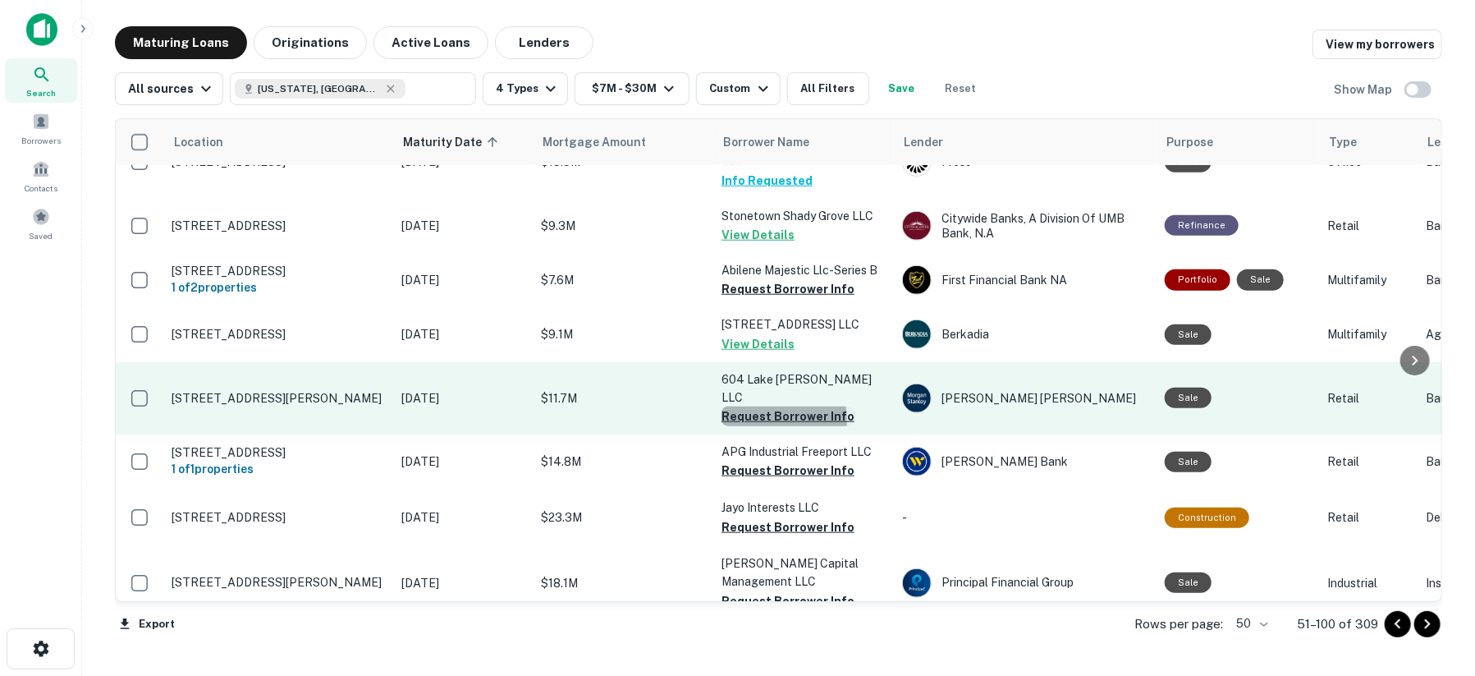
click at [771, 406] on button "Request Borrower Info" at bounding box center [787, 416] width 133 height 20
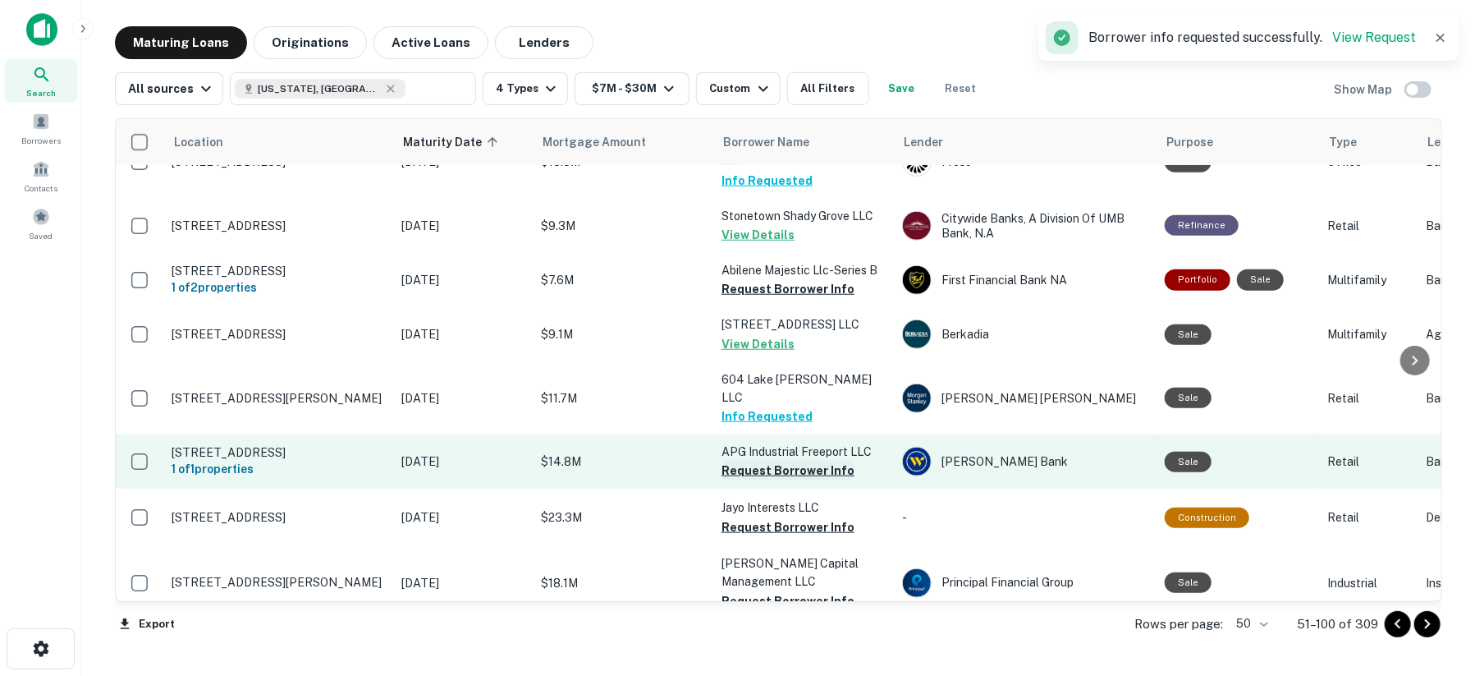
click at [772, 460] on button "Request Borrower Info" at bounding box center [787, 470] width 133 height 20
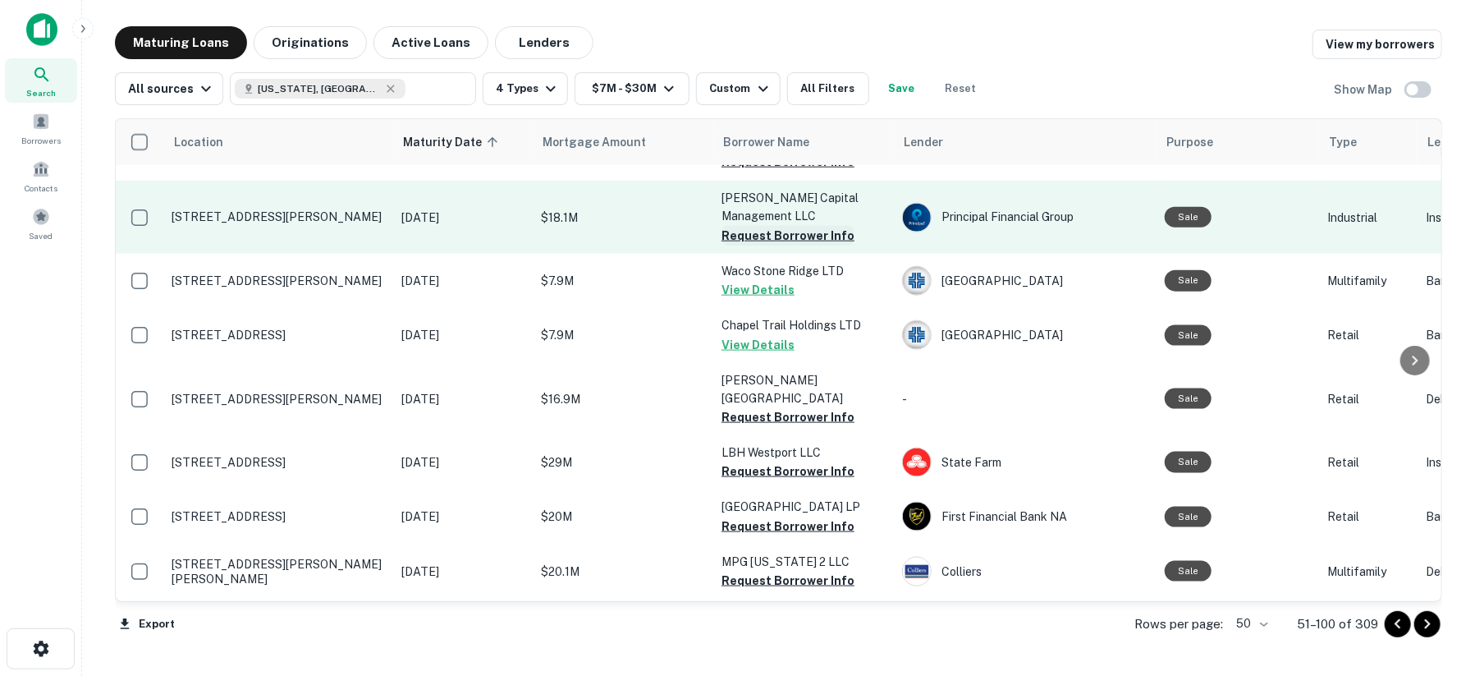
scroll to position [1185, 0]
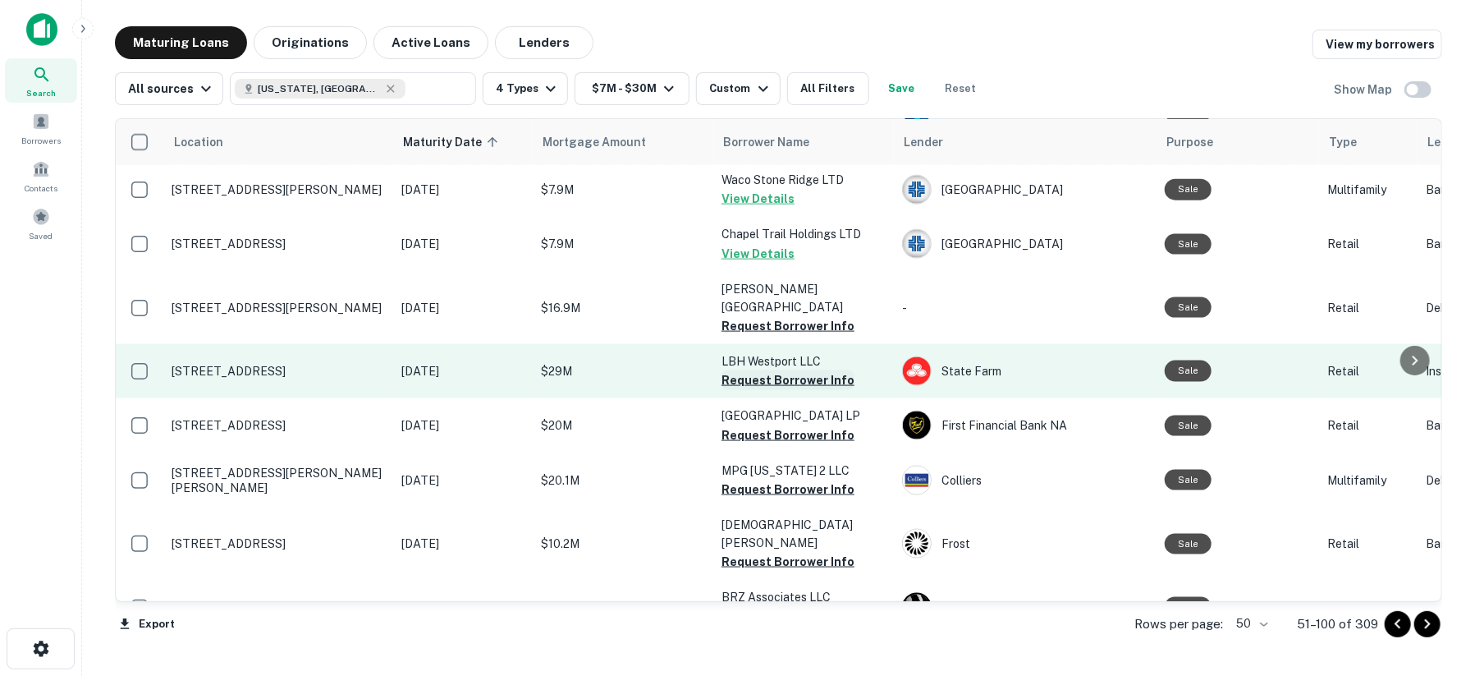
click at [774, 370] on button "Request Borrower Info" at bounding box center [787, 380] width 133 height 20
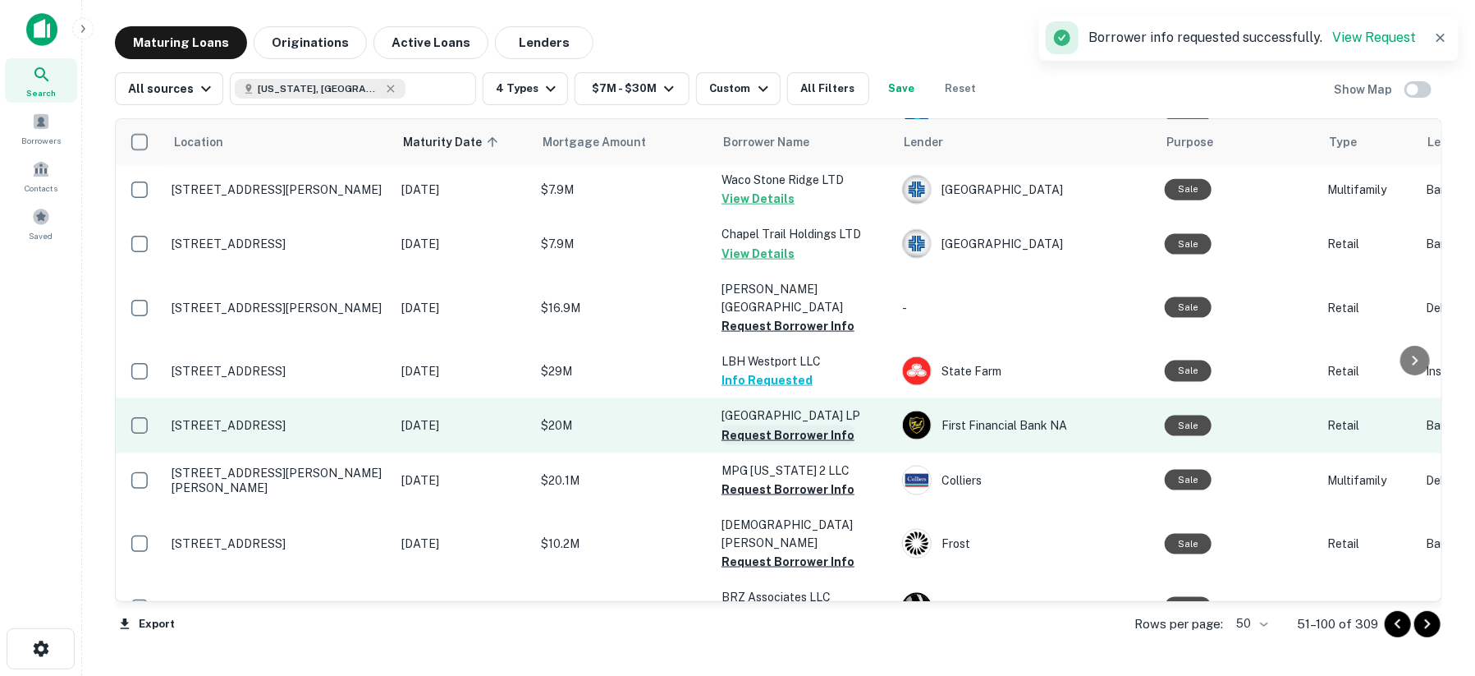
click at [763, 425] on button "Request Borrower Info" at bounding box center [787, 435] width 133 height 20
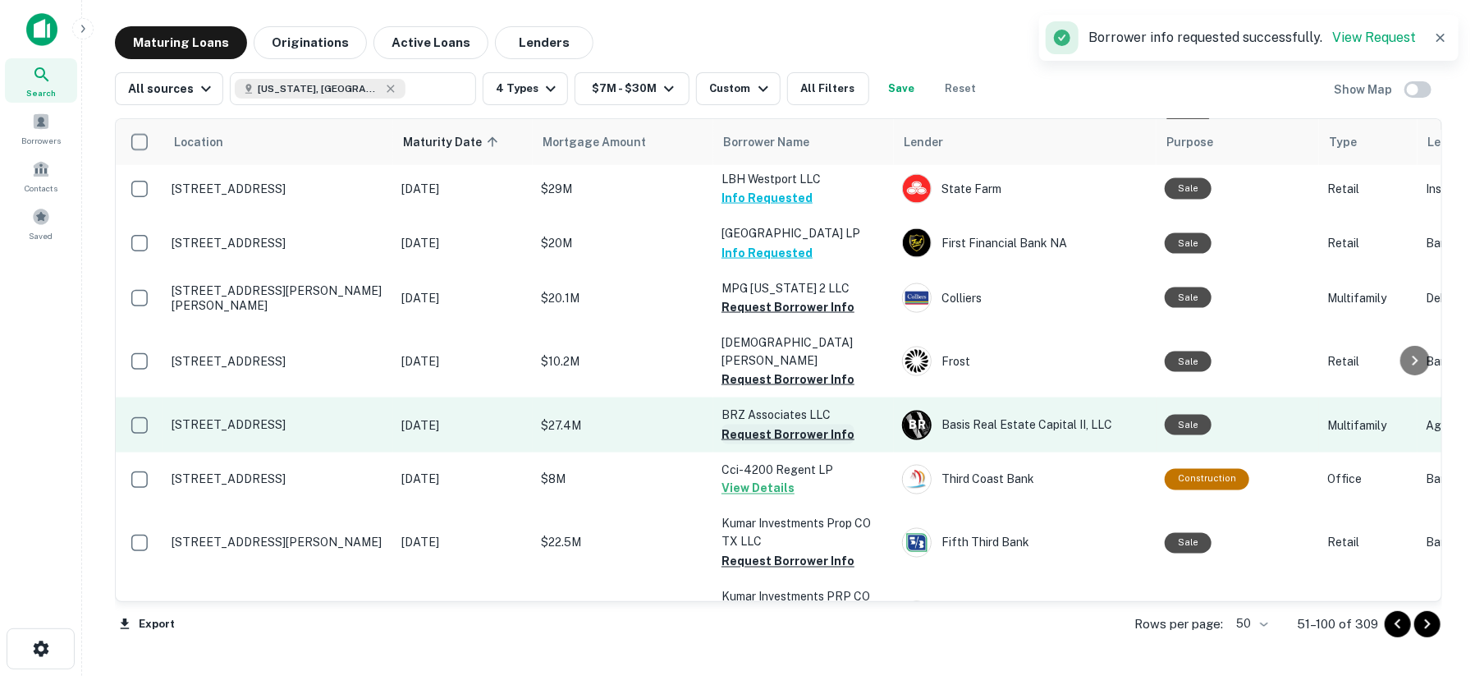
scroll to position [1459, 0]
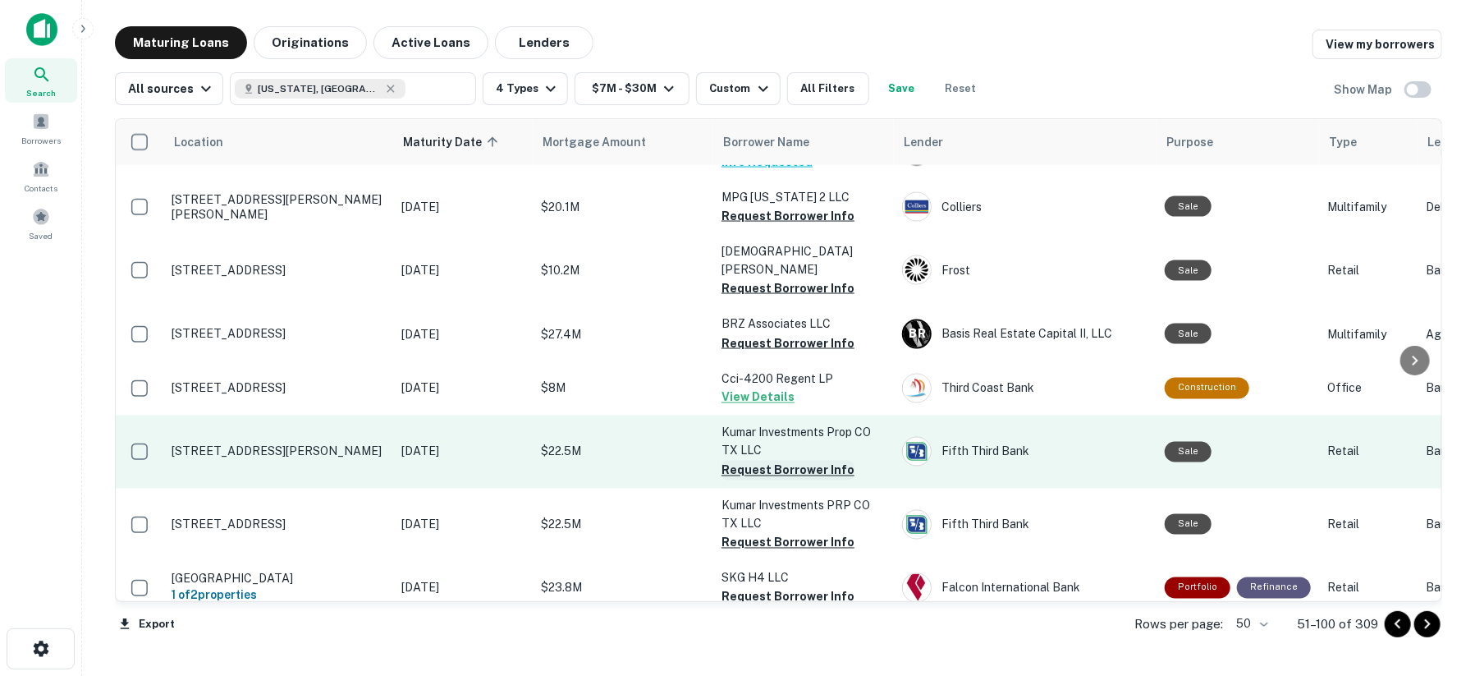
click at [758, 460] on button "Request Borrower Info" at bounding box center [787, 470] width 133 height 20
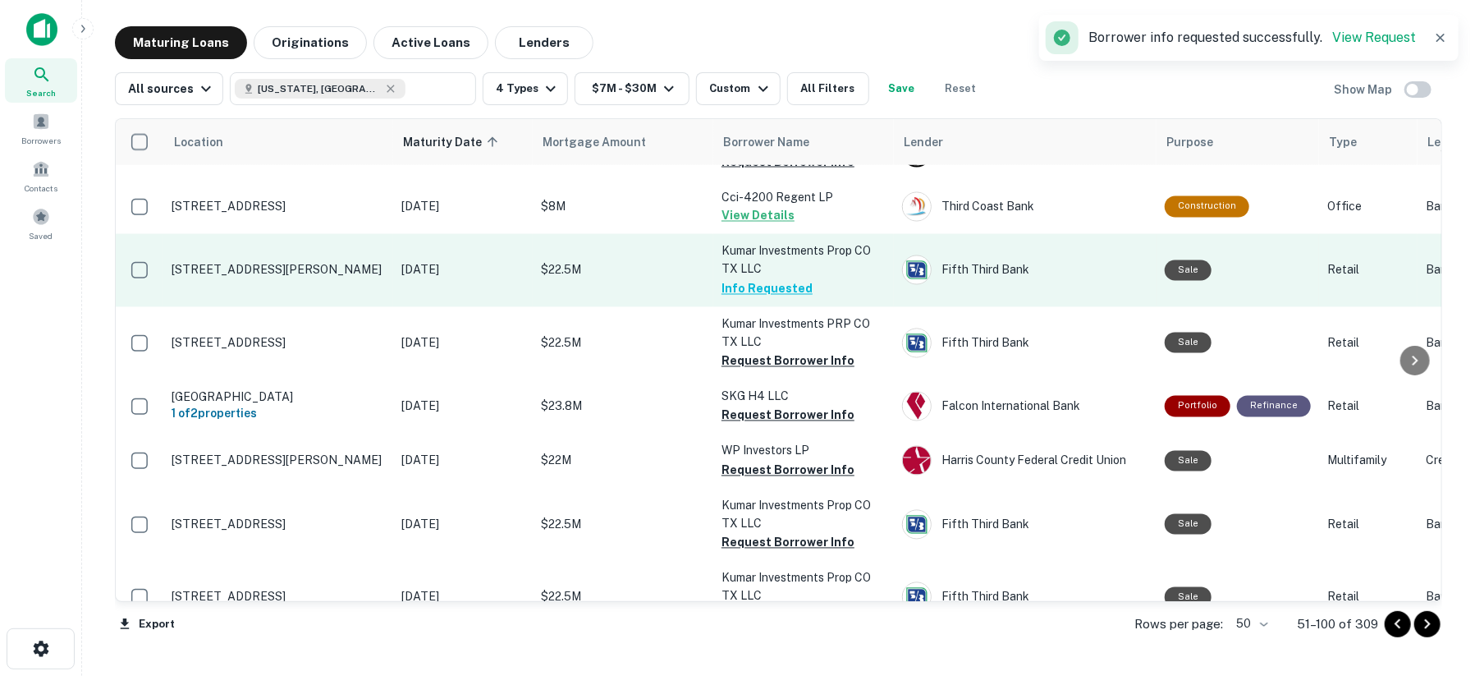
scroll to position [1642, 0]
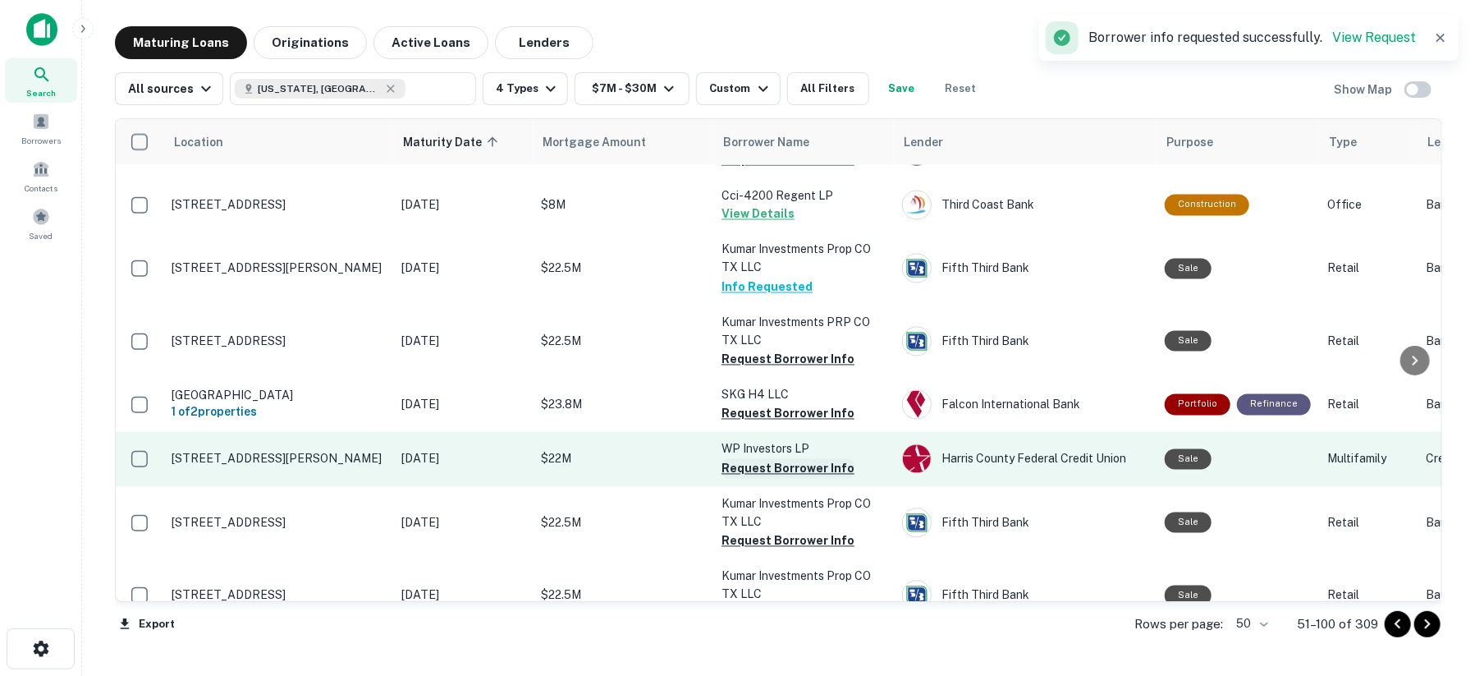
click at [756, 459] on button "Request Borrower Info" at bounding box center [787, 469] width 133 height 20
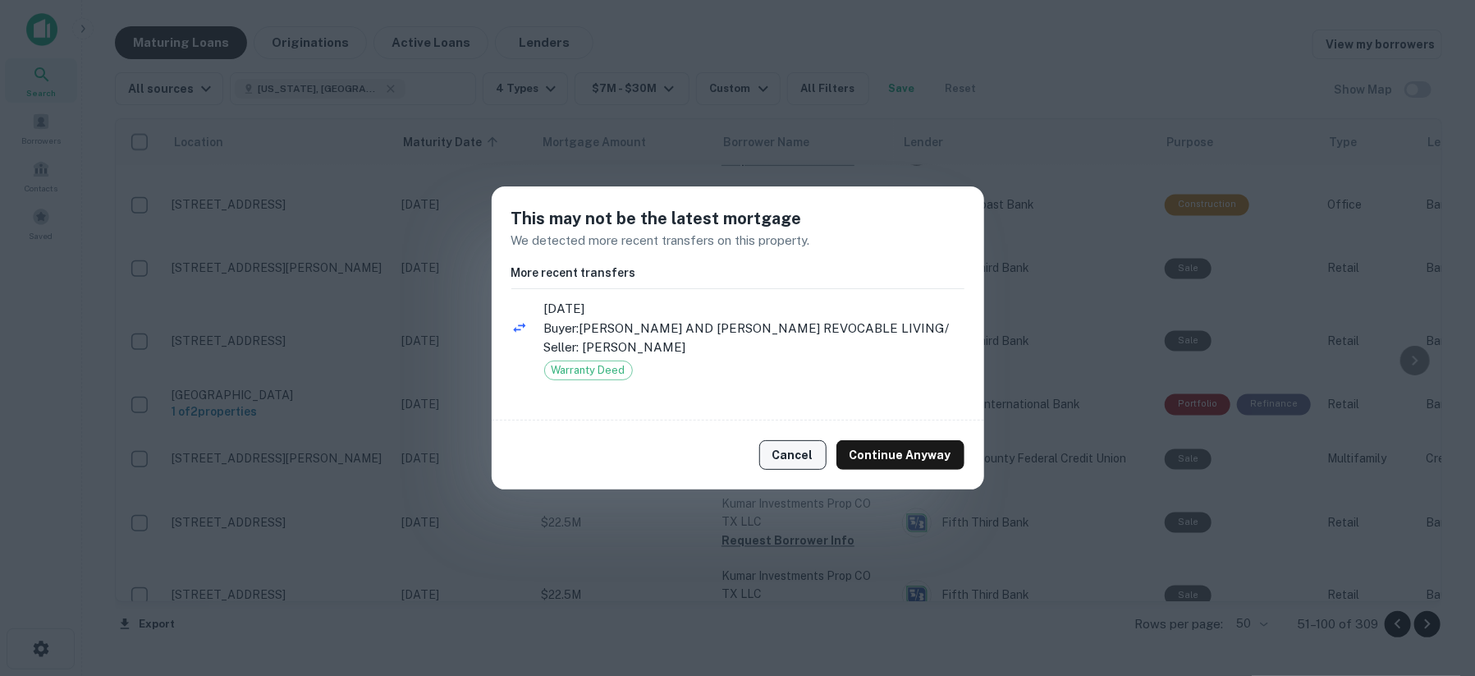
click at [786, 460] on button "Cancel" at bounding box center [792, 455] width 67 height 30
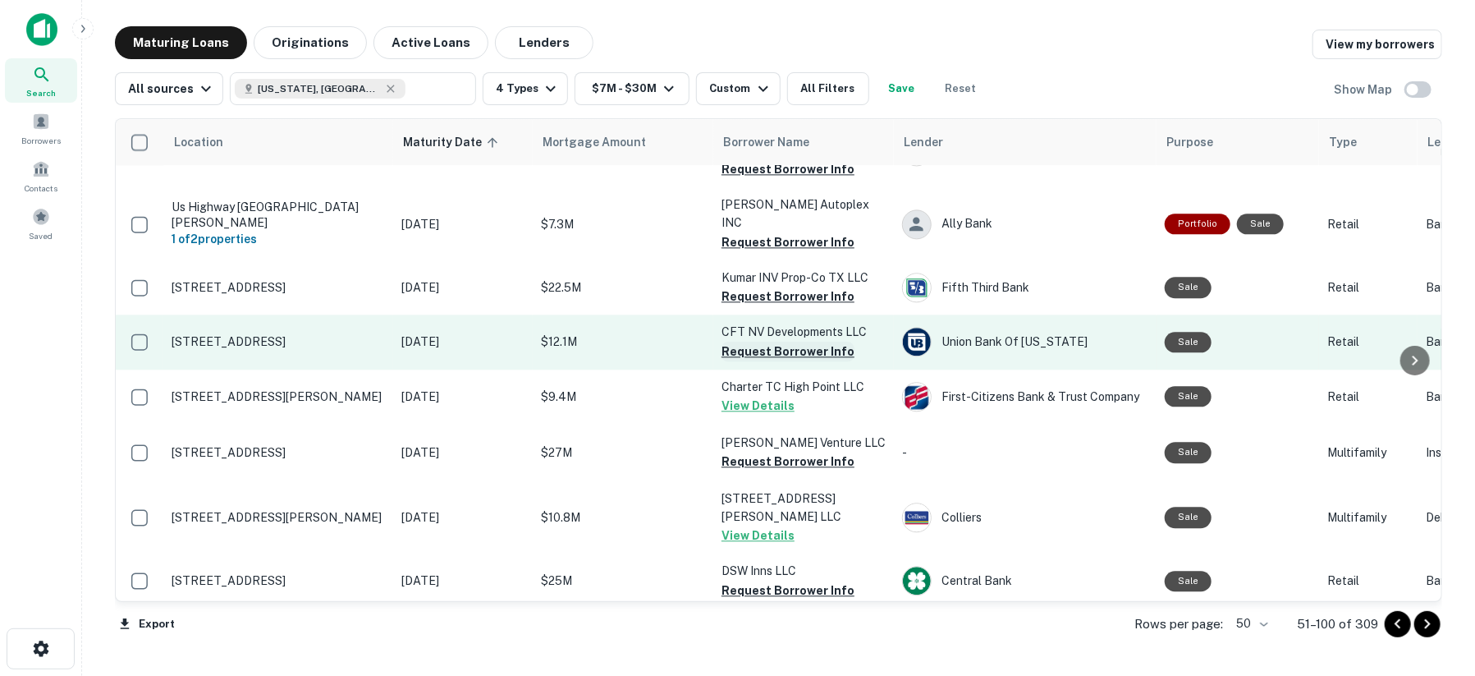
scroll to position [2097, 0]
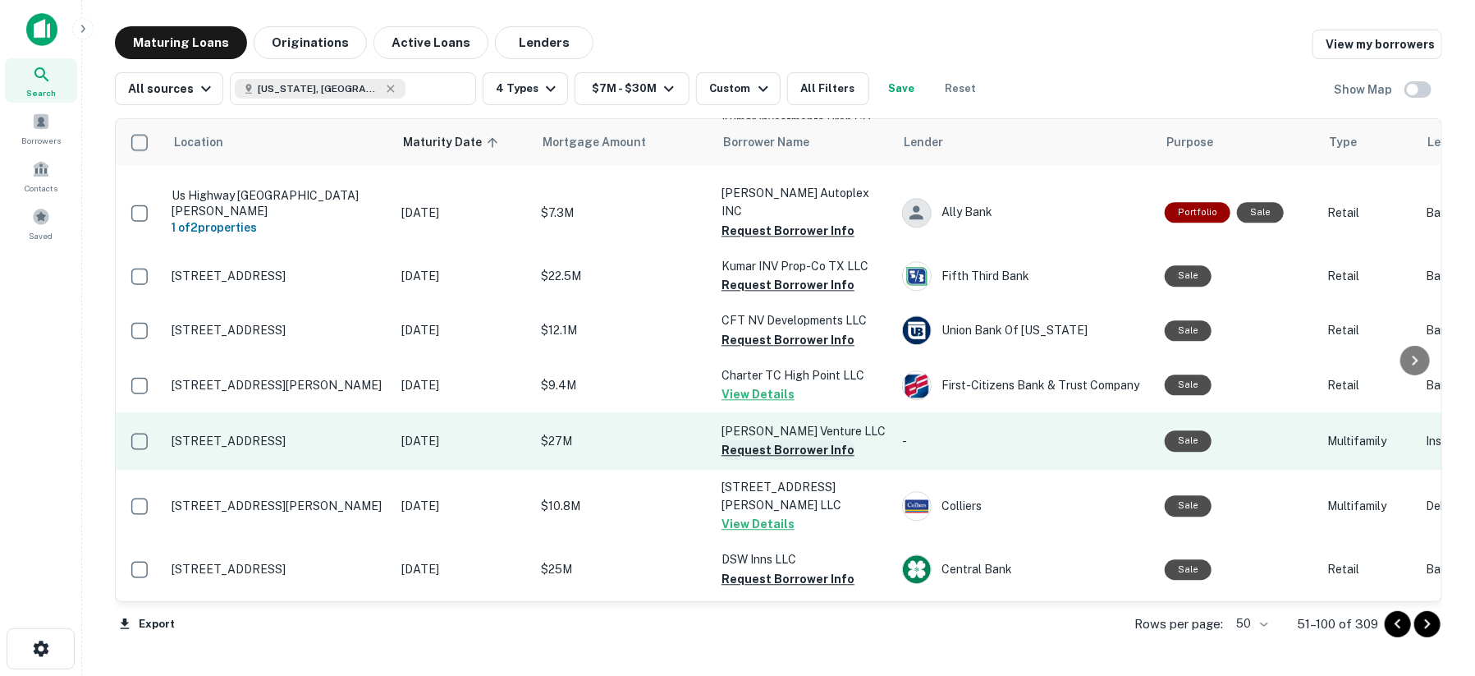
click at [742, 440] on button "Request Borrower Info" at bounding box center [787, 450] width 133 height 20
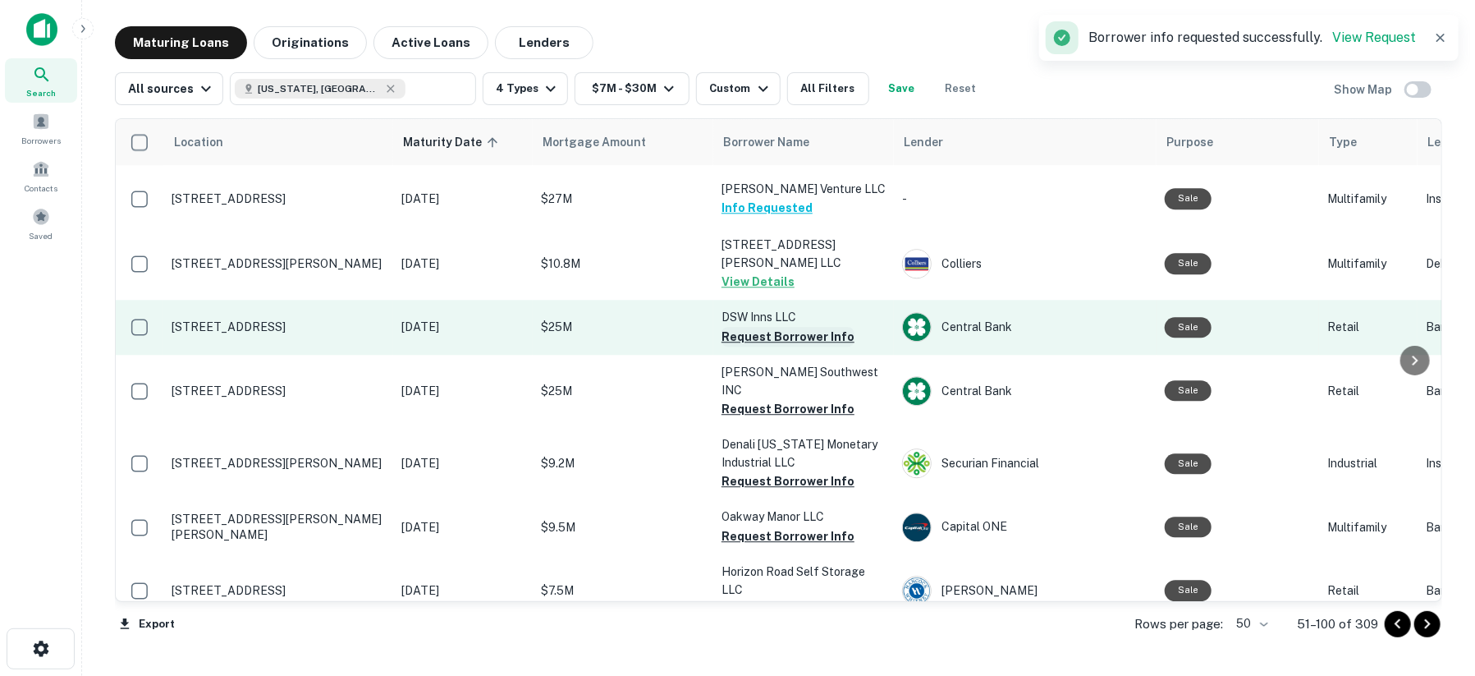
scroll to position [2371, 0]
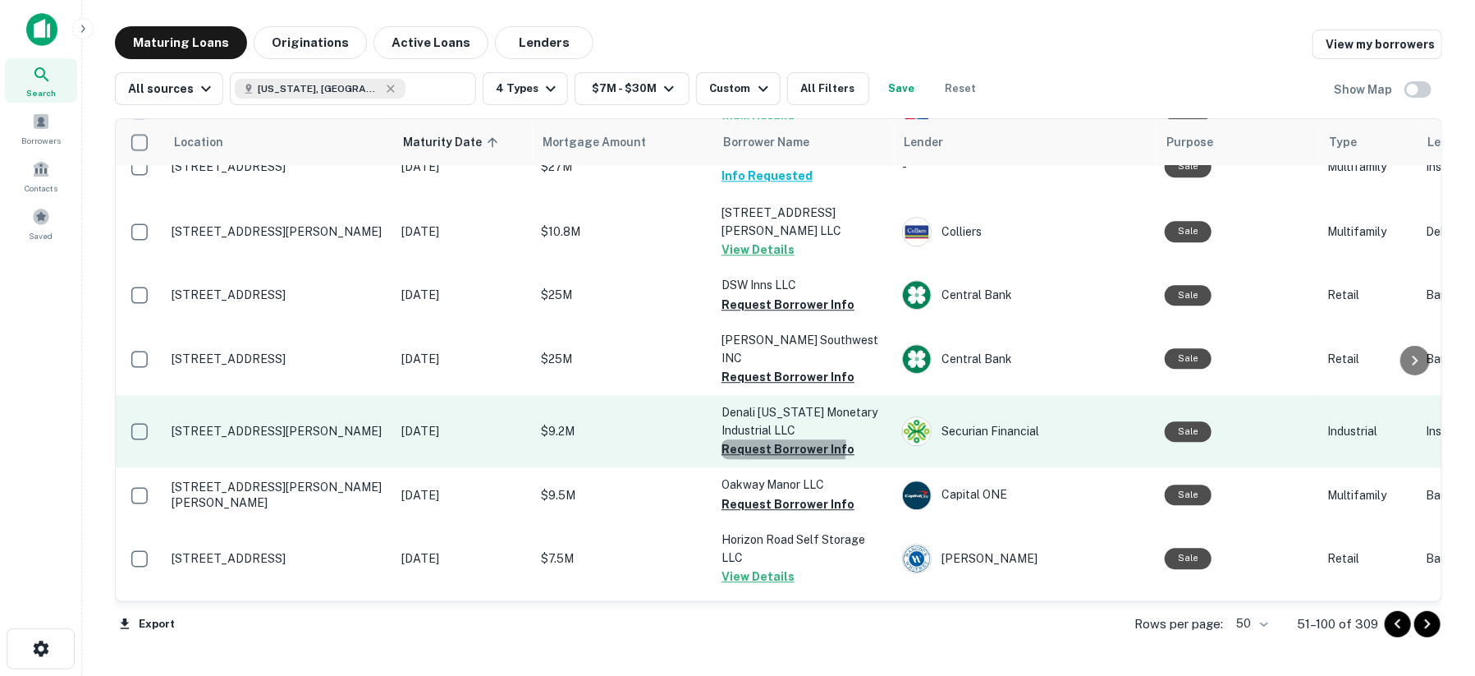
click at [753, 439] on button "Request Borrower Info" at bounding box center [787, 449] width 133 height 20
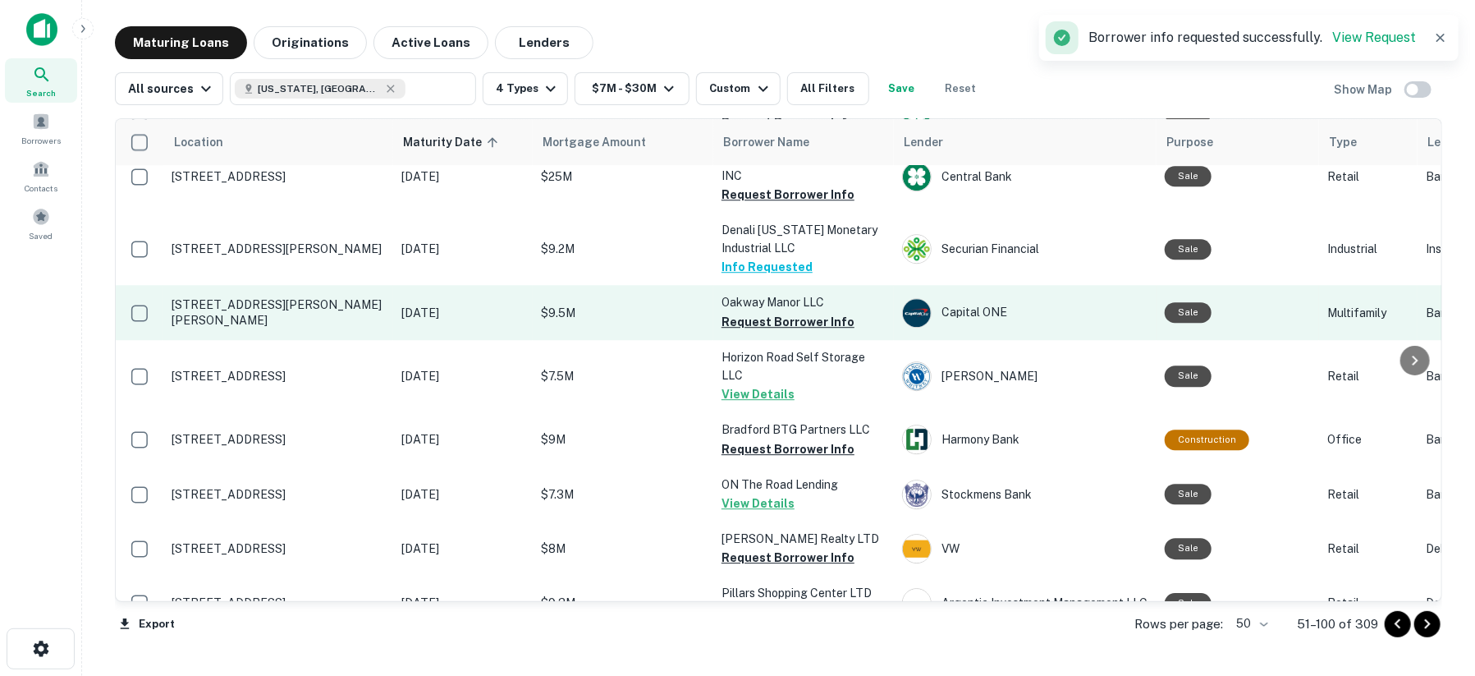
scroll to position [2598, 0]
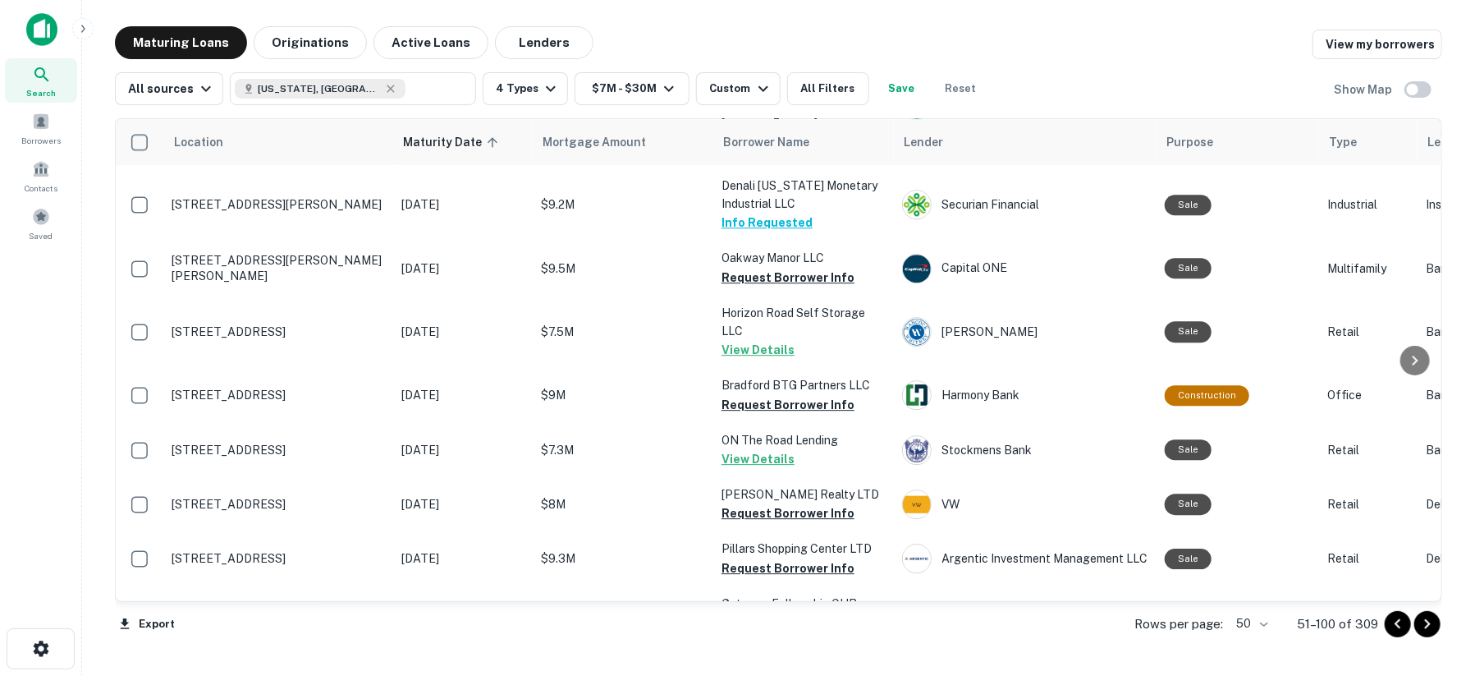
click at [1425, 626] on icon "Go to next page" at bounding box center [1428, 624] width 20 height 20
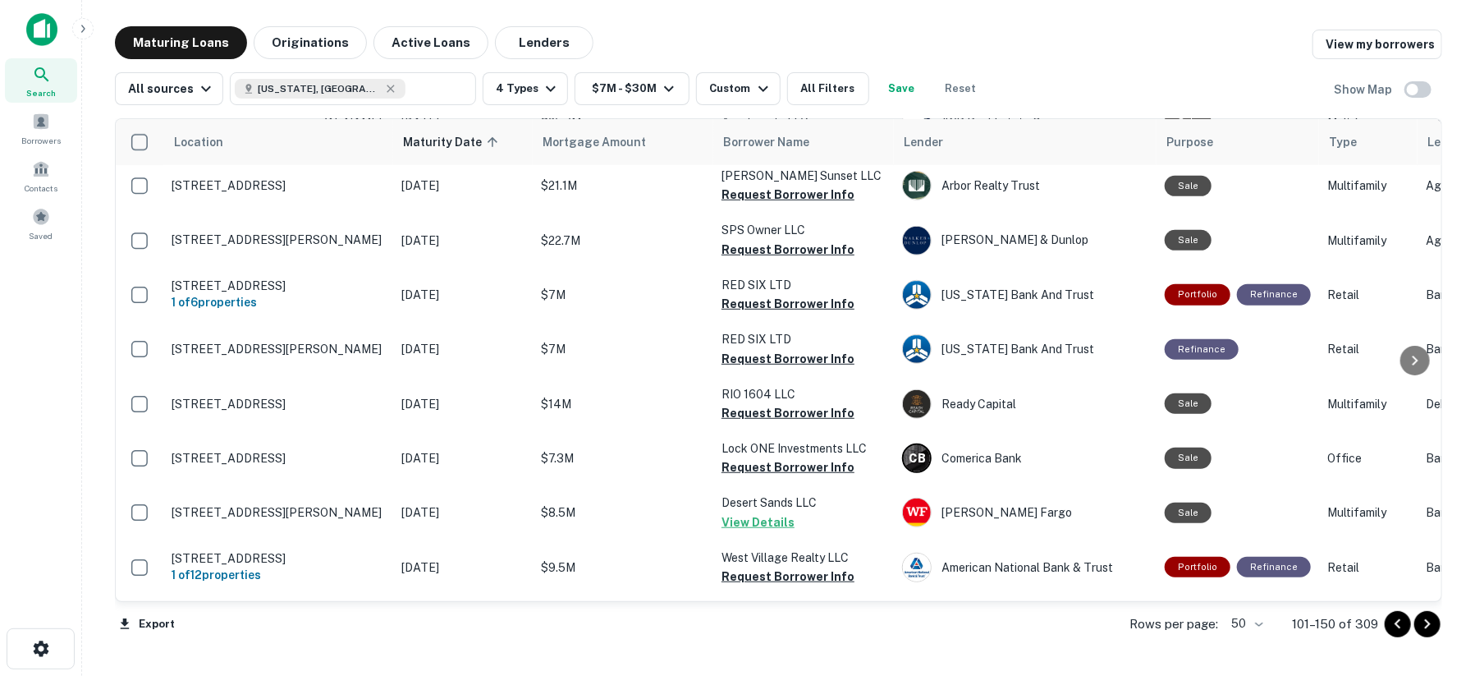
scroll to position [547, 0]
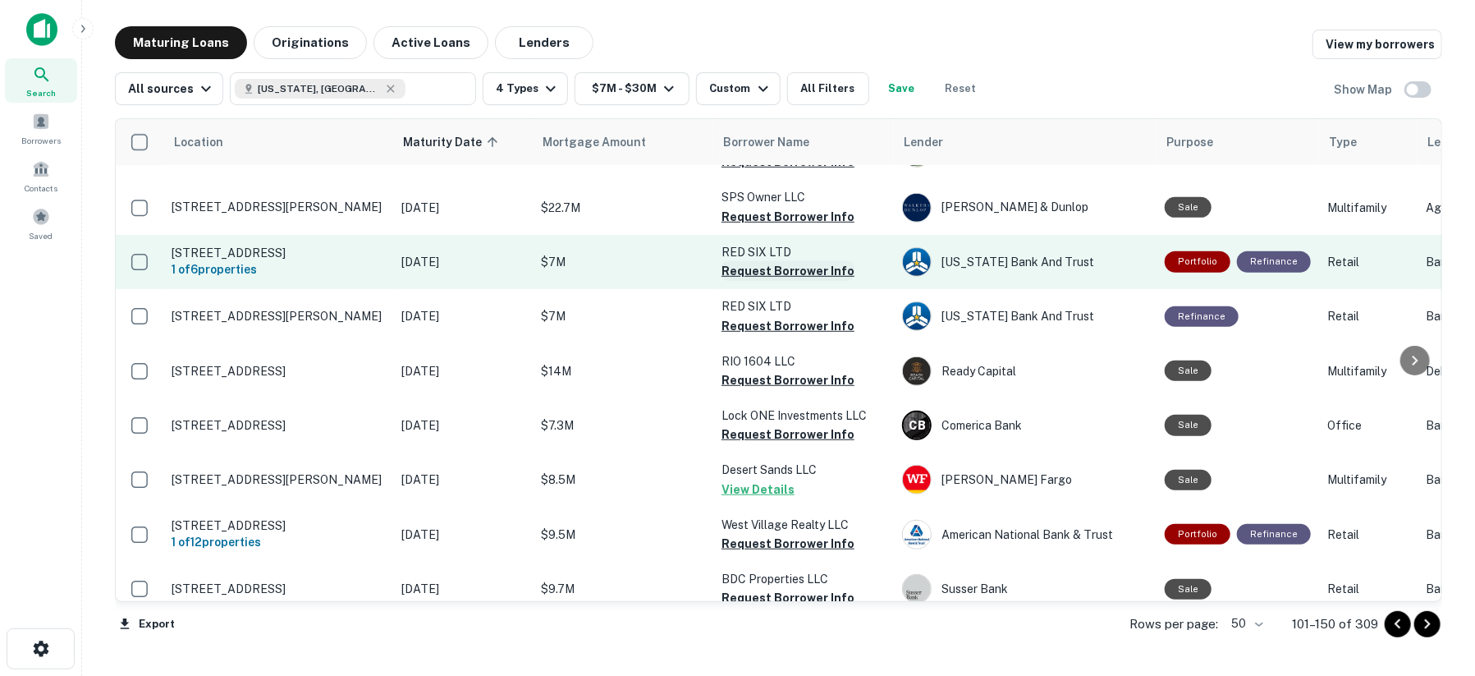
click at [765, 261] on button "Request Borrower Info" at bounding box center [787, 271] width 133 height 20
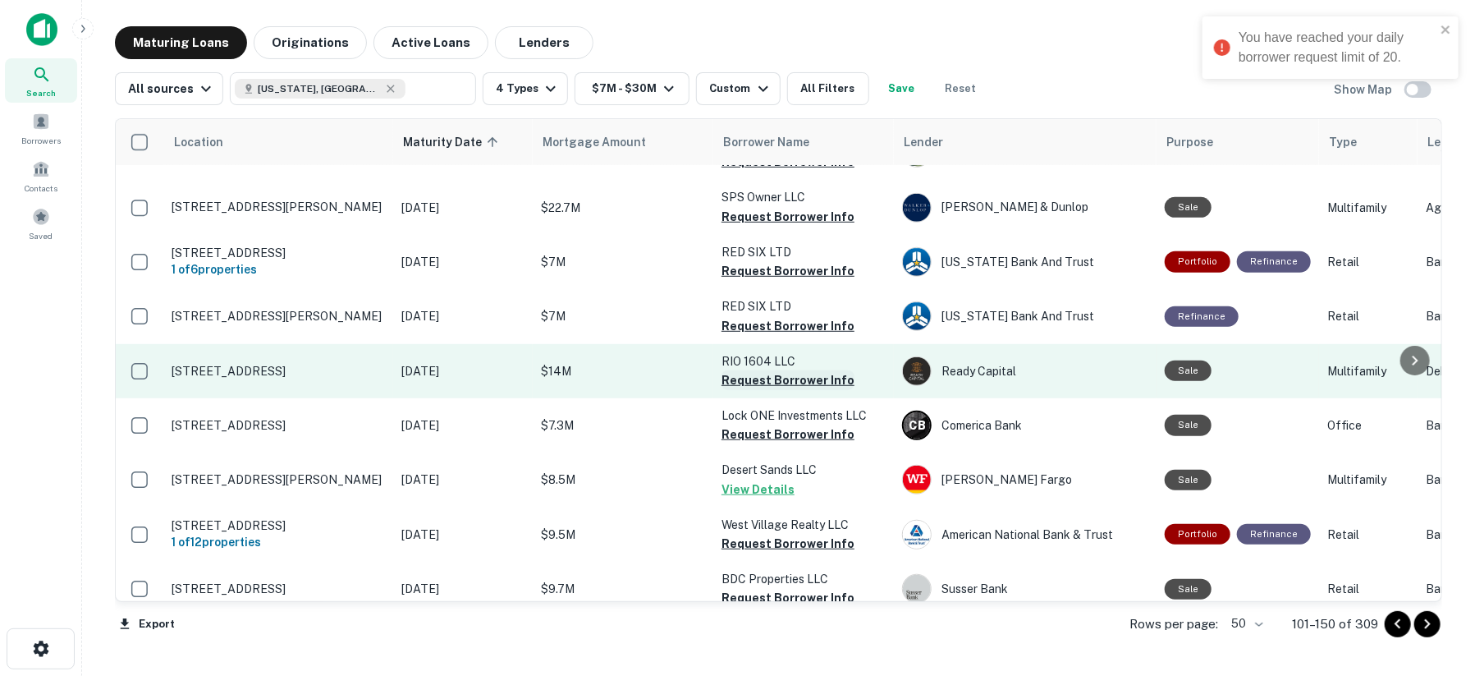
click at [763, 370] on button "Request Borrower Info" at bounding box center [787, 380] width 133 height 20
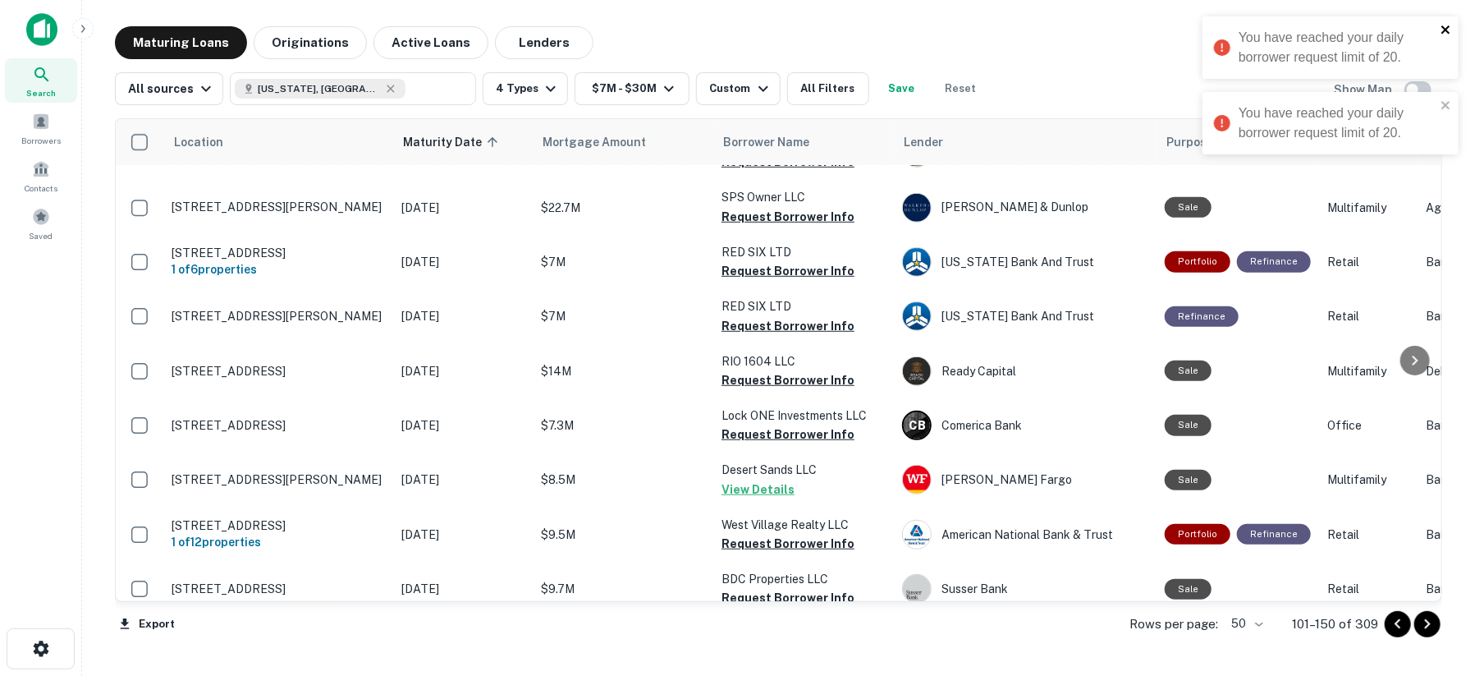
click at [1450, 37] on button "close" at bounding box center [1446, 31] width 11 height 16
